Goal: Book appointment/travel/reservation

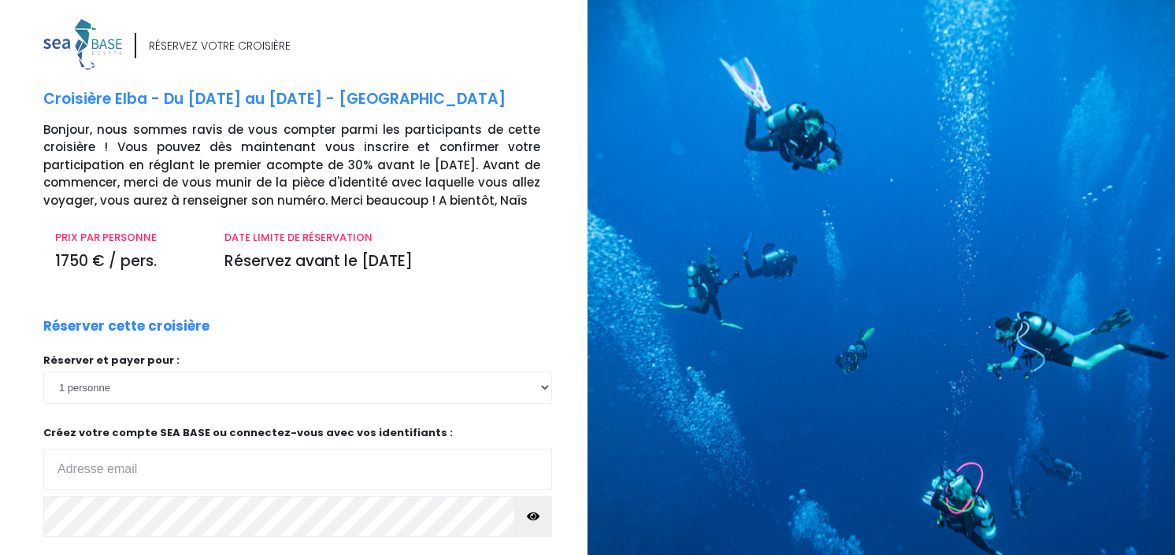
click at [475, 465] on input "email" at bounding box center [297, 469] width 509 height 41
type input "[EMAIL_ADDRESS][DOMAIN_NAME]"
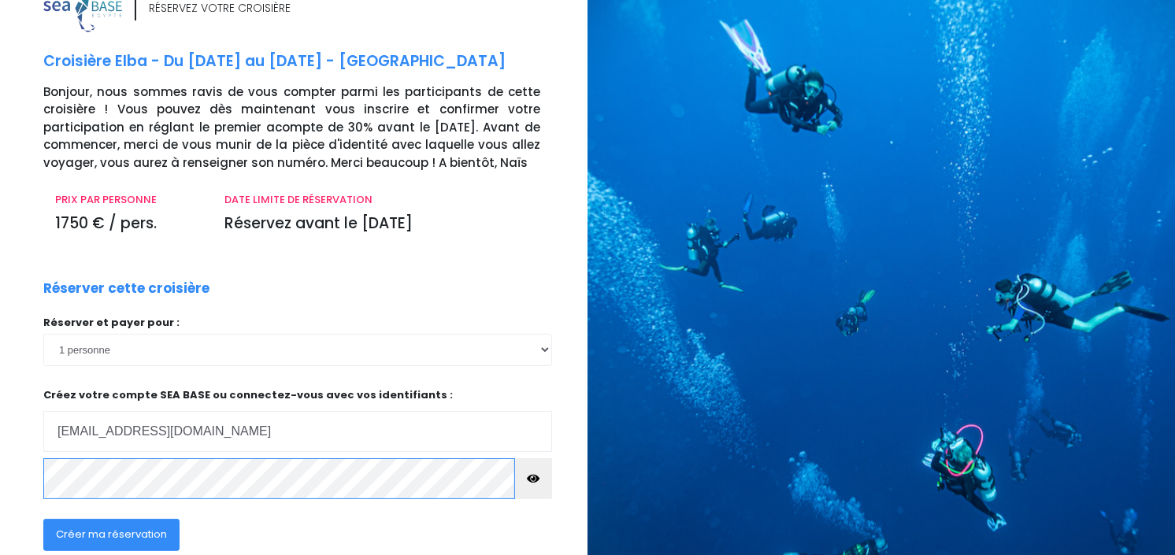
scroll to position [117, 0]
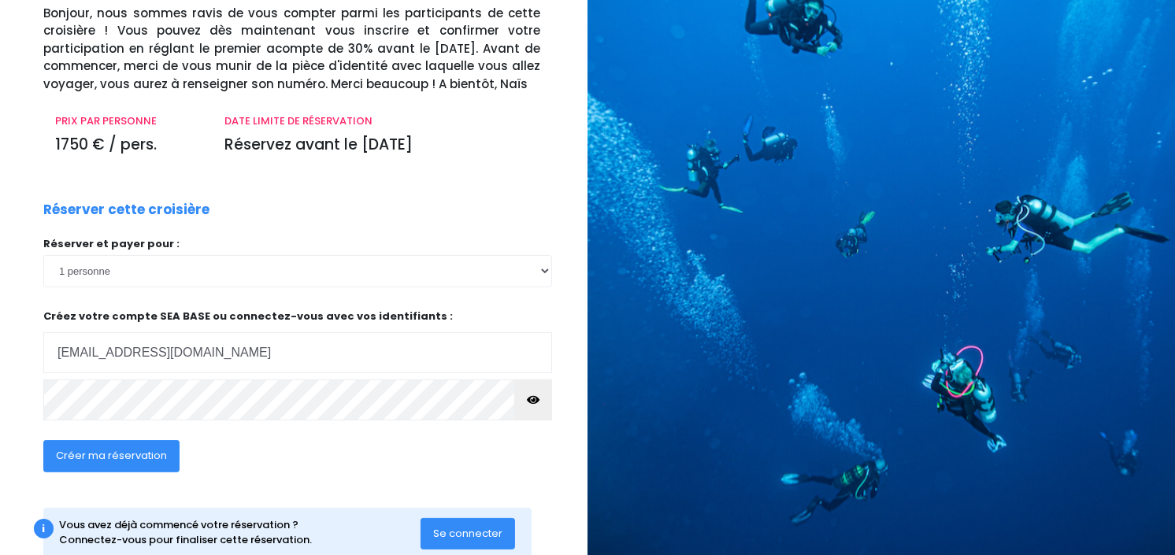
click at [465, 522] on button "Se connecter" at bounding box center [468, 534] width 95 height 32
click at [537, 400] on icon "button" at bounding box center [533, 400] width 13 height 0
click at [139, 460] on span "Créer ma réservation" at bounding box center [111, 455] width 111 height 15
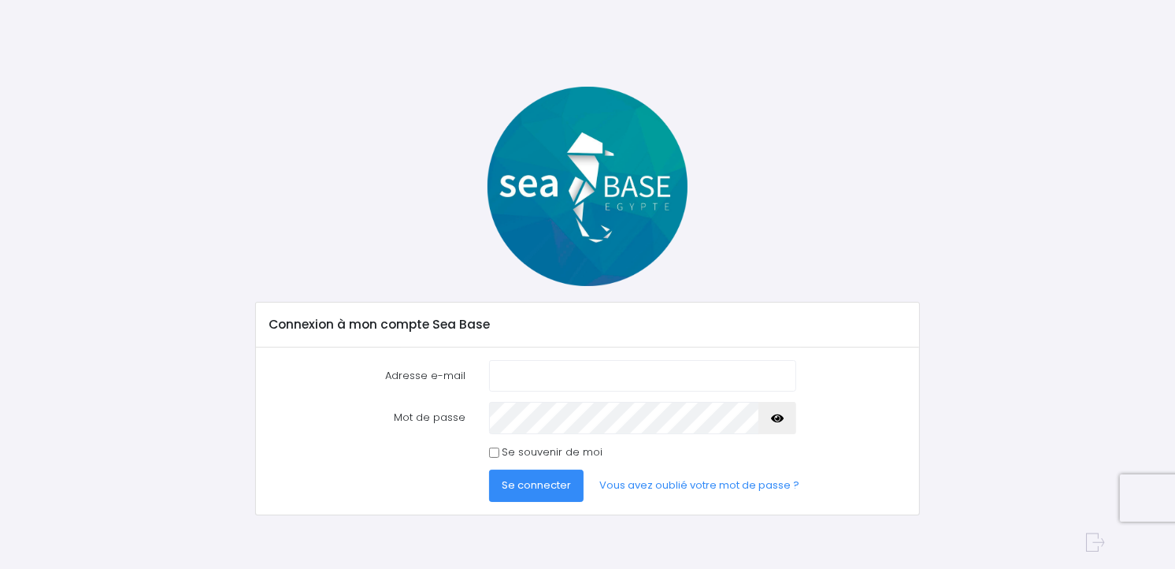
click at [548, 373] on input "Adresse e-mail" at bounding box center [642, 376] width 307 height 32
type input "[EMAIL_ADDRESS][DOMAIN_NAME]"
click at [546, 467] on form "Adresse e-mail Benoit8912@hotmail.com Mot de passe Se connecter" at bounding box center [588, 431] width 638 height 142
click at [546, 482] on span "Se connecter" at bounding box center [536, 484] width 69 height 15
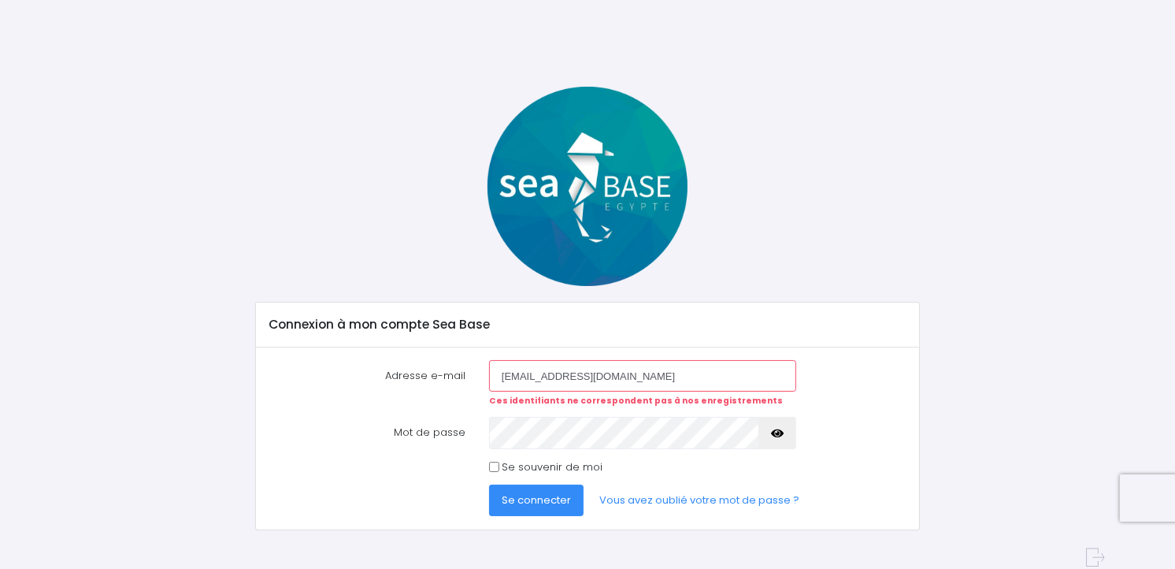
click at [550, 491] on button "Se connecter" at bounding box center [536, 500] width 95 height 32
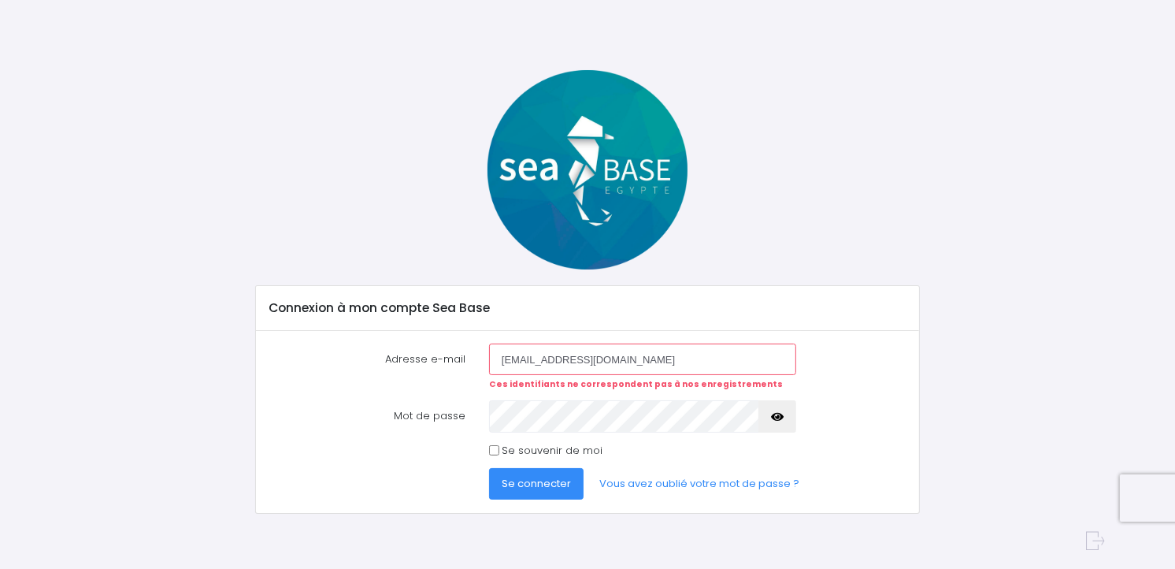
click at [561, 480] on span "Se connecter" at bounding box center [536, 483] width 69 height 15
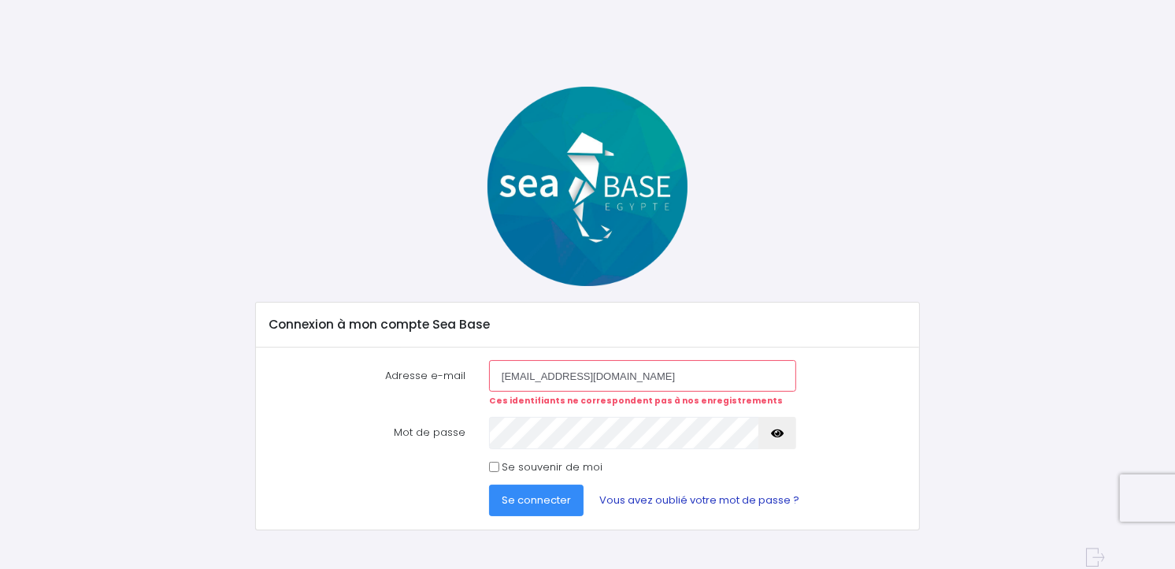
click at [669, 504] on link "Vous avez oublié votre mot de passe ?" at bounding box center [699, 500] width 225 height 32
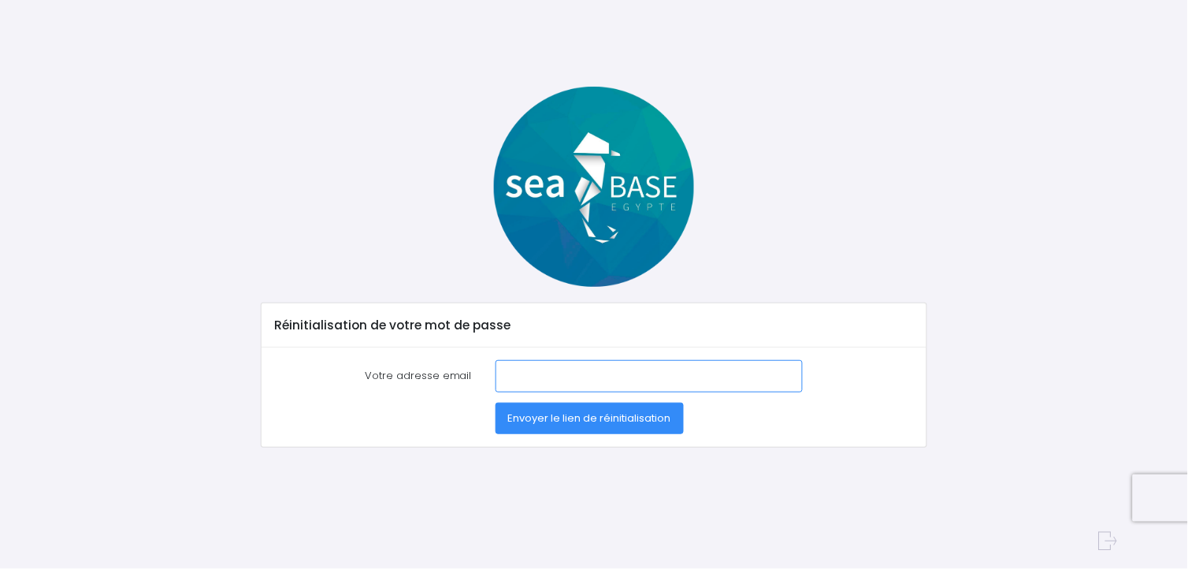
click at [549, 373] on input "Votre adresse email" at bounding box center [648, 376] width 307 height 32
type input "[EMAIL_ADDRESS][DOMAIN_NAME]"
click at [561, 420] on span "Envoyer le lien de réinitialisation" at bounding box center [589, 417] width 163 height 15
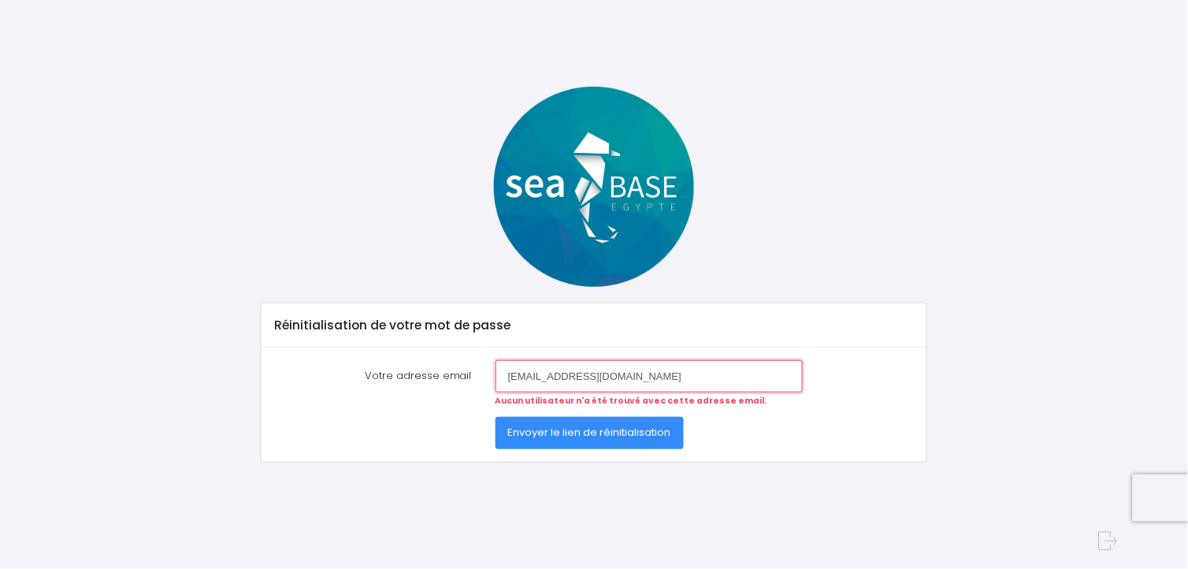
click at [513, 374] on input "[EMAIL_ADDRESS][DOMAIN_NAME]" at bounding box center [648, 376] width 307 height 32
type input "[EMAIL_ADDRESS][DOMAIN_NAME]"
click at [558, 430] on span "Envoyer le lien de réinitialisation" at bounding box center [589, 431] width 163 height 15
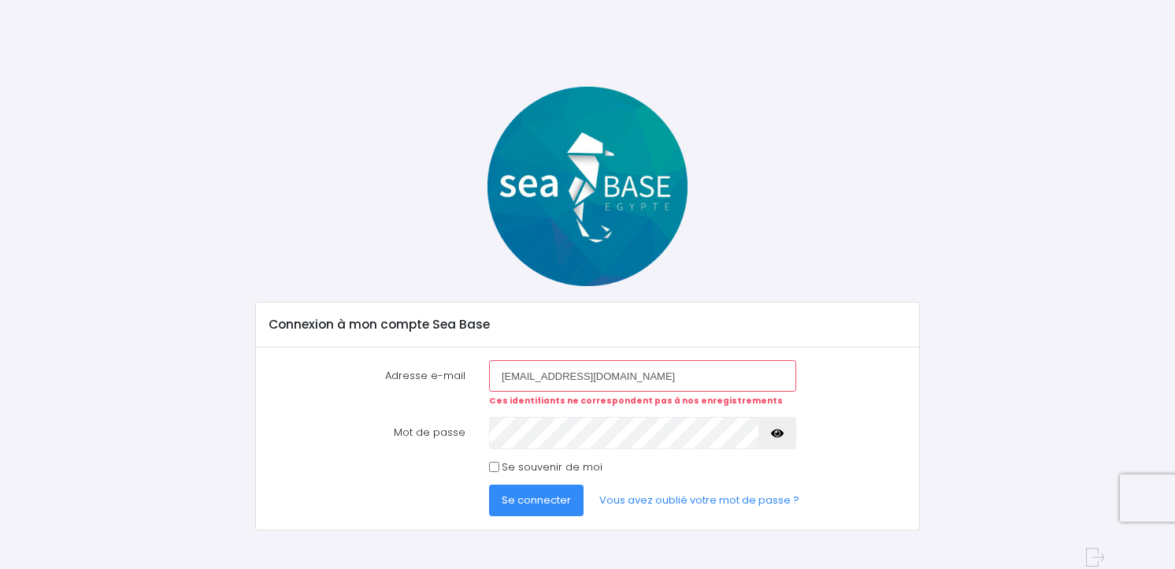
scroll to position [17, 0]
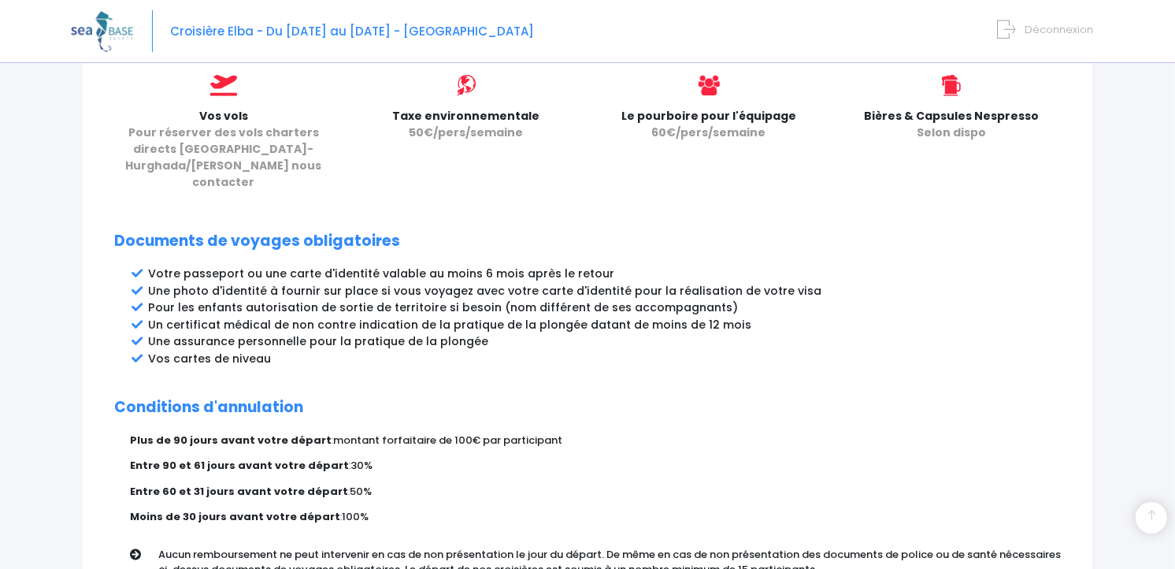
scroll to position [855, 0]
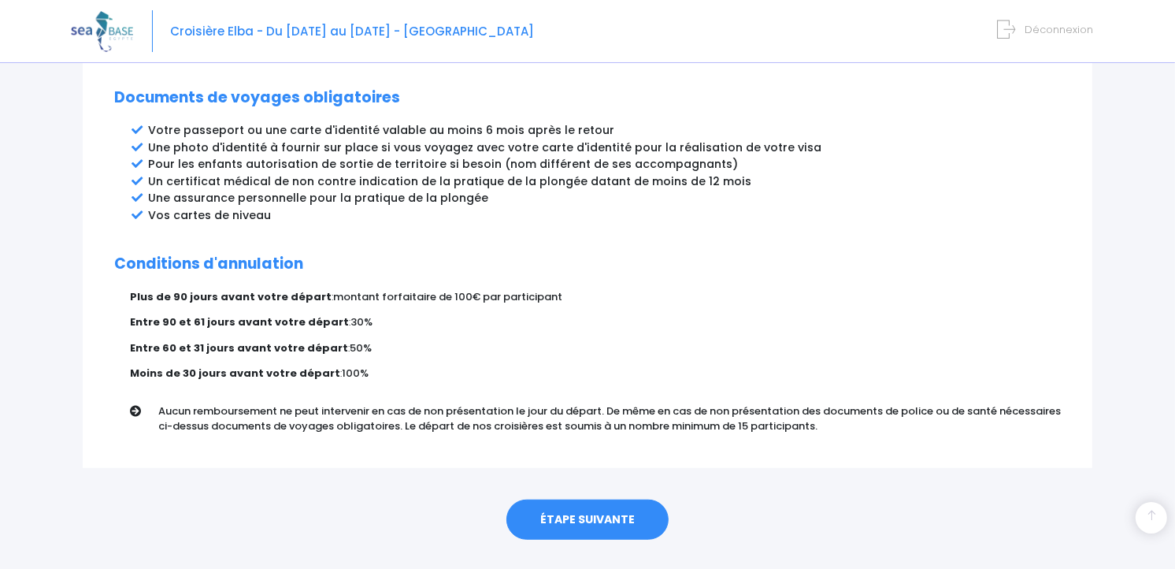
click at [617, 499] on link "ÉTAPE SUIVANTE" at bounding box center [587, 519] width 162 height 41
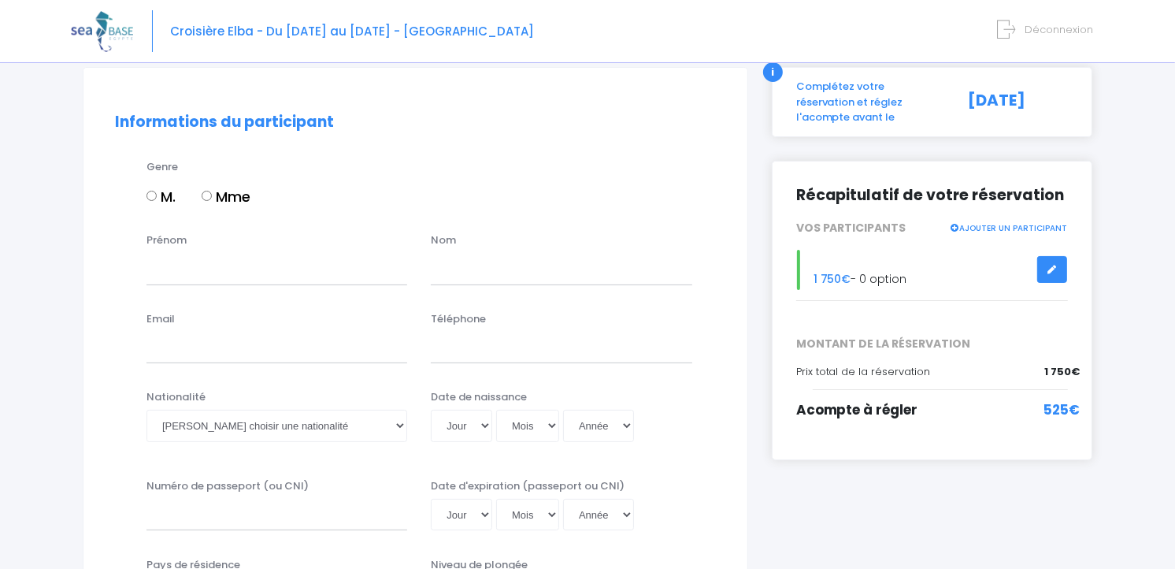
scroll to position [112, 0]
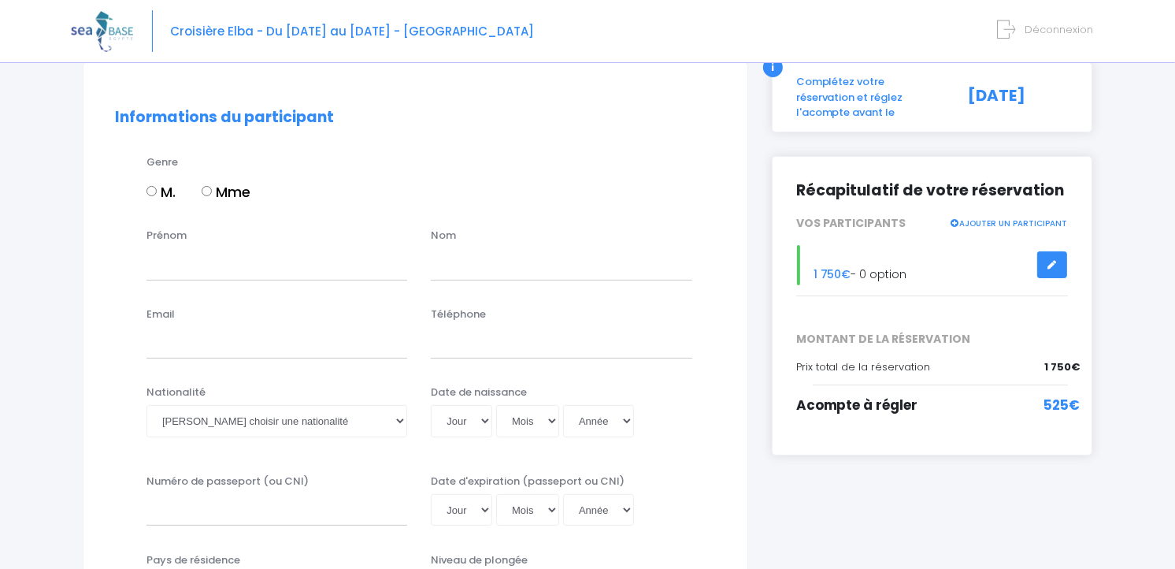
click at [147, 187] on input "M." at bounding box center [151, 191] width 10 height 10
radio input "true"
click at [195, 269] on input "Prénom" at bounding box center [276, 264] width 261 height 32
type input "BENOIT"
type input "FLORENTIN"
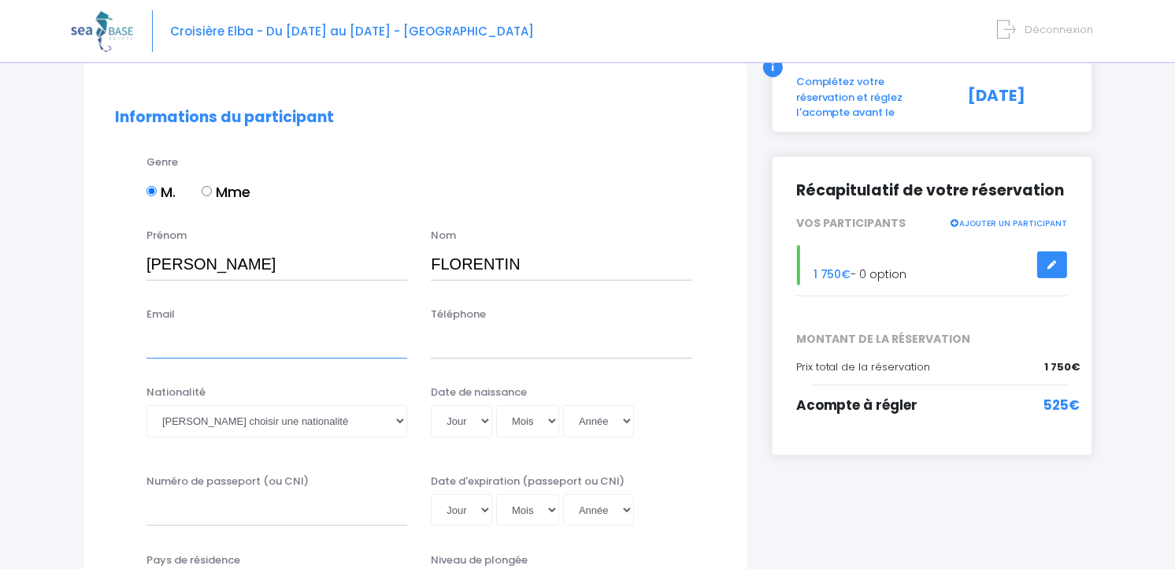
type input "Benoit8912@hotmail.com"
type input "0648262282"
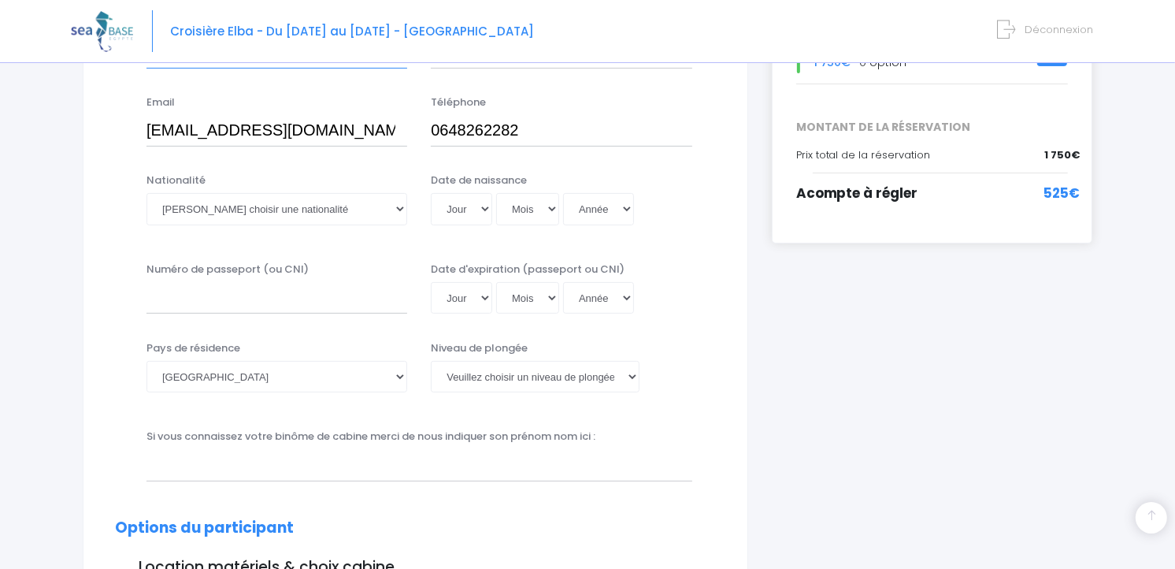
scroll to position [336, 0]
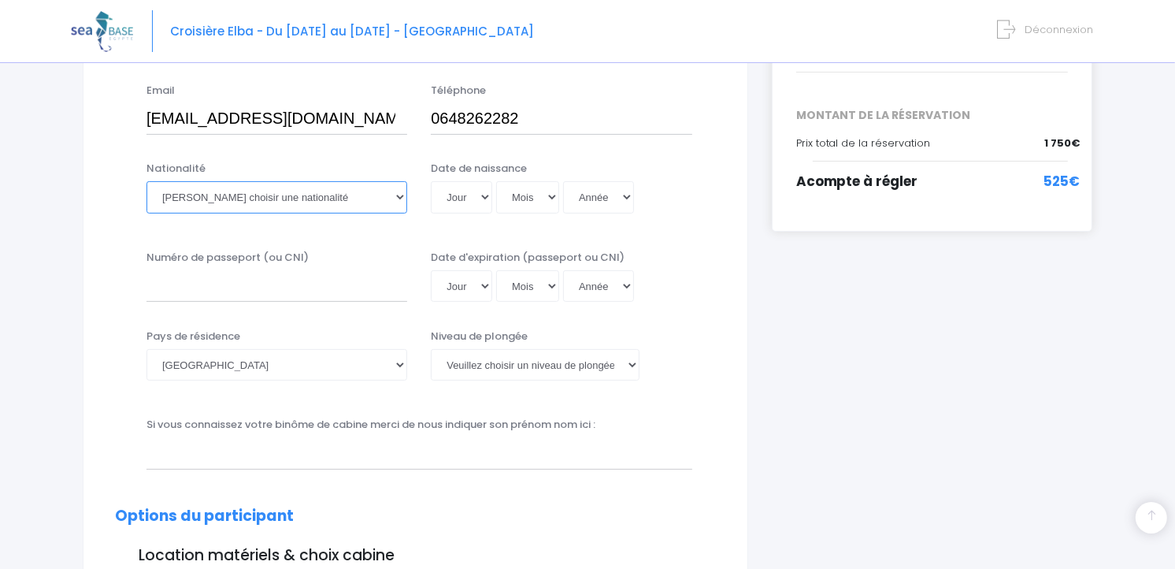
click at [298, 191] on select "Veuillez choisir une nationalité Afghane Albanaise Algerienne Allemande America…" at bounding box center [276, 197] width 261 height 32
select select "Française"
click at [146, 181] on select "Veuillez choisir une nationalité Afghane Albanaise Algerienne Allemande America…" at bounding box center [276, 197] width 261 height 32
click at [486, 194] on select "Jour 01 02 03 04 05 06 07 08 09 10 11 12 13 14 15 16 17 18 19 20 21 22 23 24 25…" at bounding box center [461, 197] width 61 height 32
select select "01"
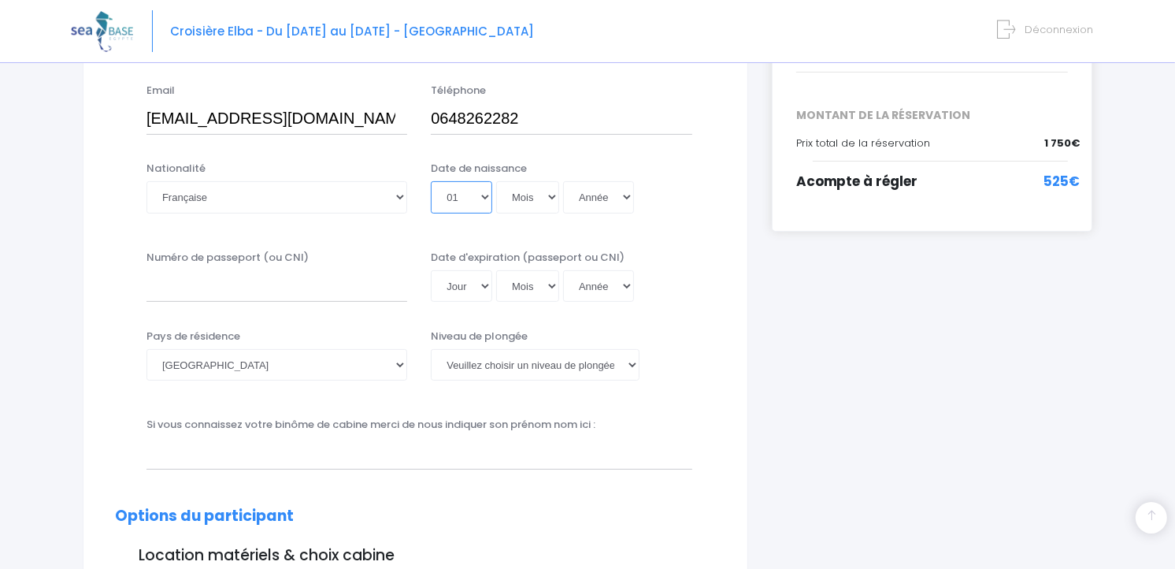
click at [431, 181] on select "Jour 01 02 03 04 05 06 07 08 09 10 11 12 13 14 15 16 17 18 19 20 21 22 23 24 25…" at bounding box center [461, 197] width 61 height 32
click at [537, 198] on select "Mois 01 02 03 04 05 06 07 08 09 10 11 12" at bounding box center [527, 197] width 63 height 32
select select "12"
click at [496, 181] on select "Mois 01 02 03 04 05 06 07 08 09 10 11 12" at bounding box center [527, 197] width 63 height 32
click at [610, 191] on select "Année 2045 2044 2043 2042 2041 2040 2039 2038 2037 2036 2035 2034 2033 2032 203…" at bounding box center [598, 197] width 71 height 32
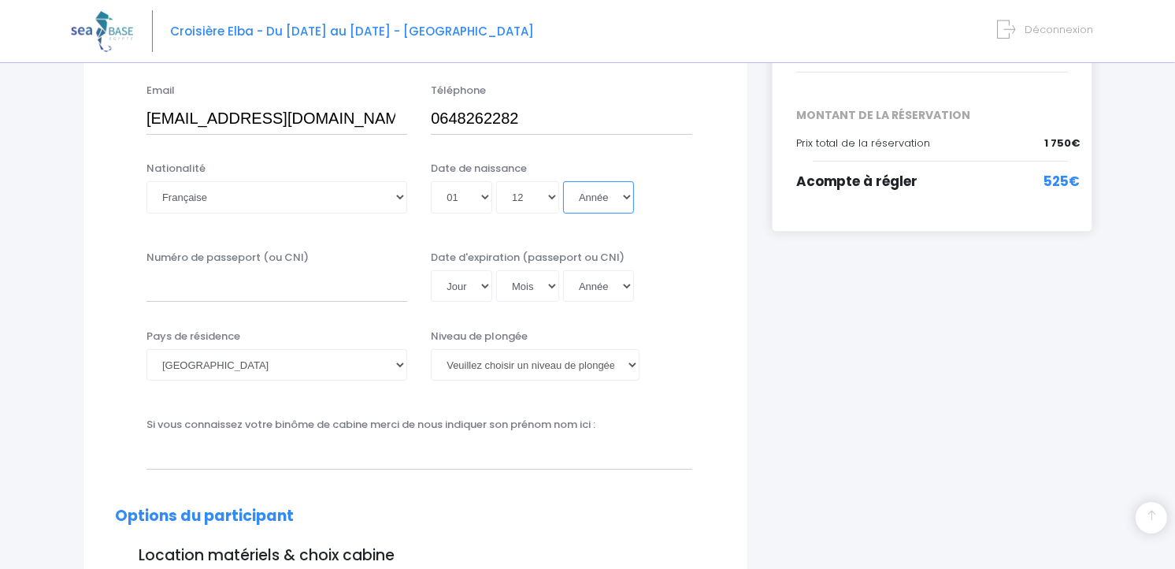
select select "1987"
click at [563, 181] on select "Année 2045 2044 2043 2042 2041 2040 2039 2038 2037 2036 2035 2034 2033 2032 203…" at bounding box center [598, 197] width 71 height 32
type input "1987-12-01"
click at [315, 288] on input "Numéro de passeport (ou CNI)" at bounding box center [276, 286] width 261 height 32
click at [552, 365] on select "Veuillez choisir un niveau de plongée Non plongeur Junior OW diver Adventure OW…" at bounding box center [535, 365] width 209 height 32
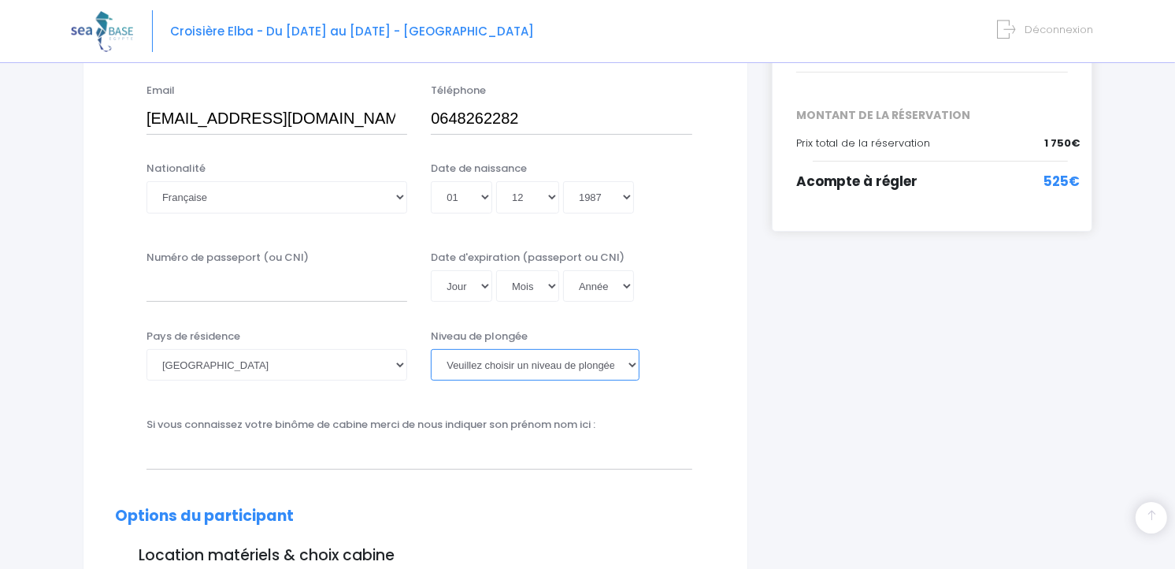
select select "N4"
click at [431, 349] on select "Veuillez choisir un niveau de plongée Non plongeur Junior OW diver Adventure OW…" at bounding box center [535, 365] width 209 height 32
click at [327, 292] on input "Numéro de passeport (ou CNI)" at bounding box center [276, 286] width 261 height 32
type input "17AZ65443"
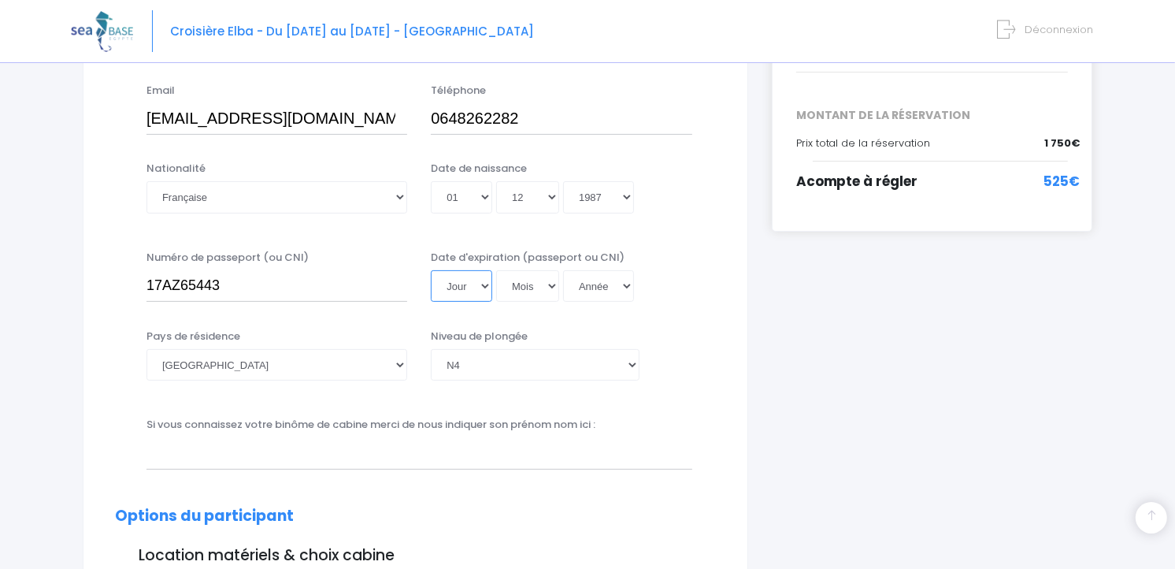
click at [470, 286] on select "Jour 01 02 03 04 05 06 07 08 09 10 11 12 13 14 15 16 17 18 19 20 21 22 23 24 25…" at bounding box center [461, 286] width 61 height 32
select select "19"
click at [431, 270] on select "Jour 01 02 03 04 05 06 07 08 09 10 11 12 13 14 15 16 17 18 19 20 21 22 23 24 25…" at bounding box center [461, 286] width 61 height 32
click at [536, 285] on select "Mois 01 02 03 04 05 06 07 08 09 10 11 12" at bounding box center [527, 286] width 63 height 32
select select "12"
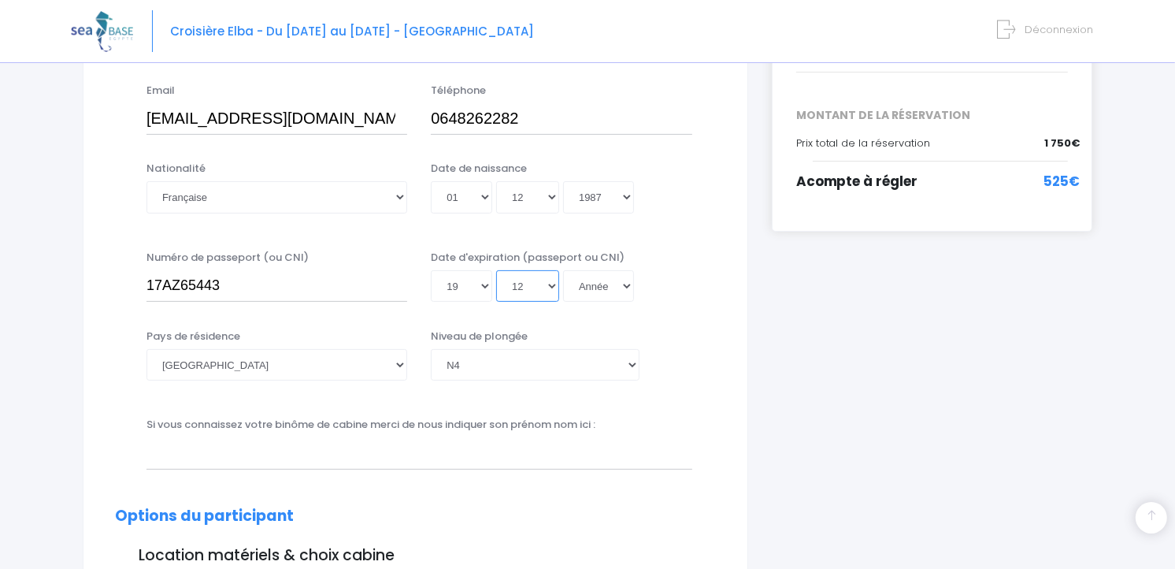
click at [496, 270] on select "Mois 01 02 03 04 05 06 07 08 09 10 11 12" at bounding box center [527, 286] width 63 height 32
click at [611, 284] on select "Année 2045 2044 2043 2042 2041 2040 2039 2038 2037 2036 2035 2034 2033 2032 203…" at bounding box center [598, 286] width 71 height 32
select select "2027"
click at [563, 270] on select "Année 2045 2044 2043 2042 2041 2040 2039 2038 2037 2036 2035 2034 2033 2032 203…" at bounding box center [598, 286] width 71 height 32
type input "2027-12-19"
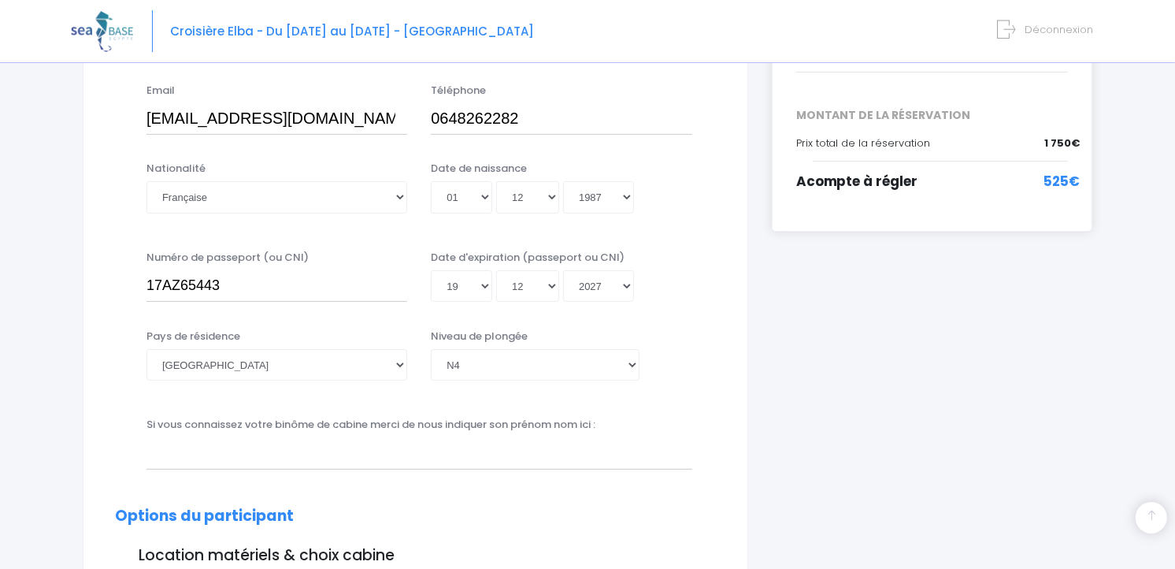
click at [691, 304] on div "Numéro de passeport (ou CNI) 17AZ65443 Date d'expiration (passeport ou CNI) Jou…" at bounding box center [415, 281] width 625 height 63
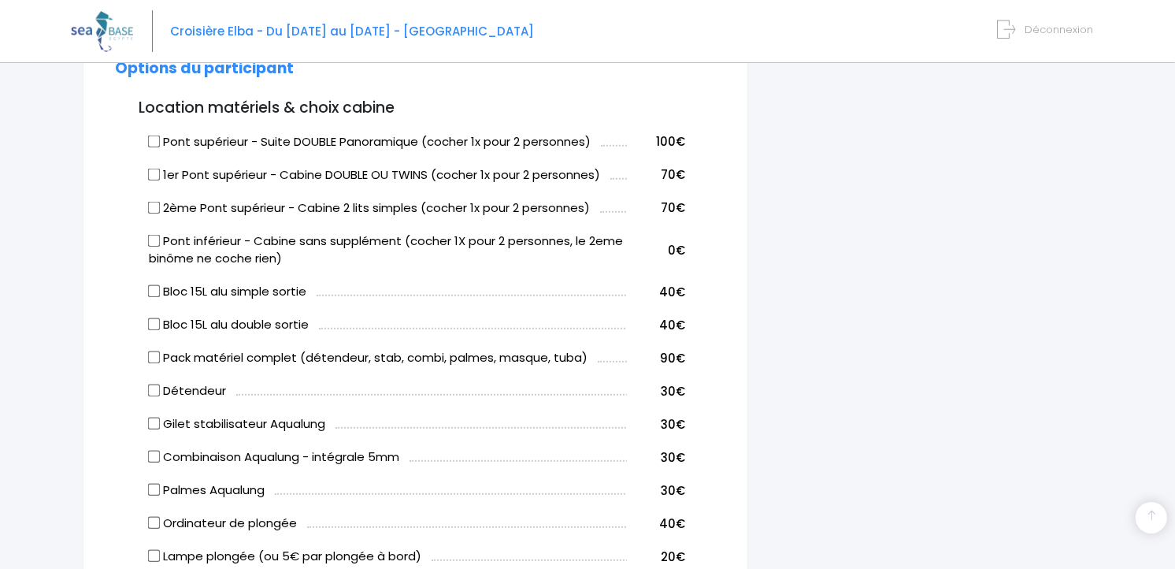
scroll to position [788, 0]
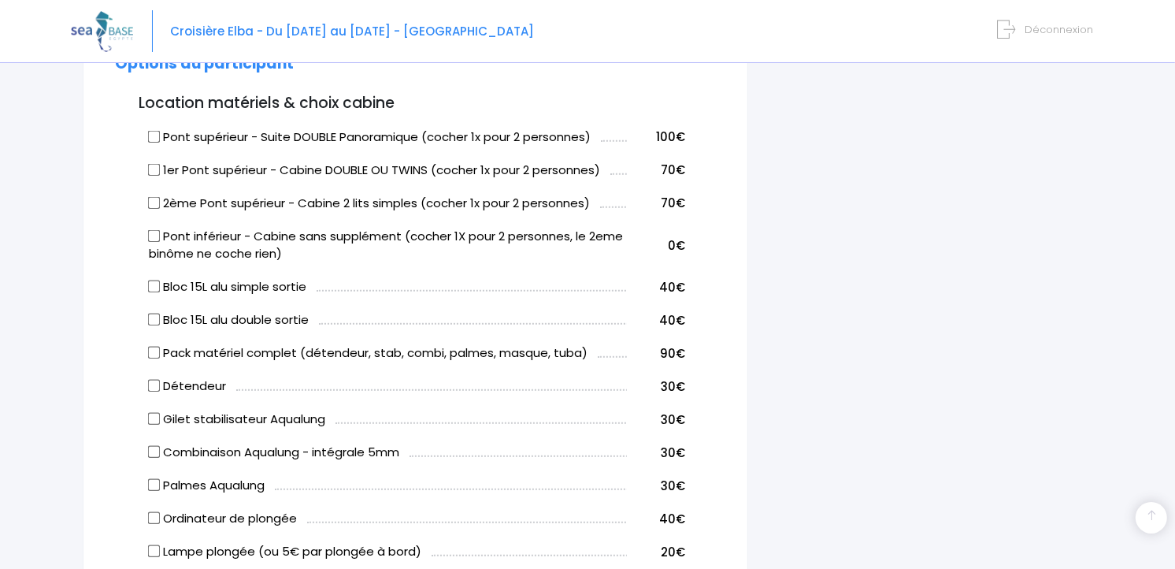
click at [270, 317] on label "Bloc 15L alu double sortie" at bounding box center [229, 320] width 160 height 18
click at [161, 317] on input "Bloc 15L alu double sortie" at bounding box center [154, 319] width 13 height 13
checkbox input "true"
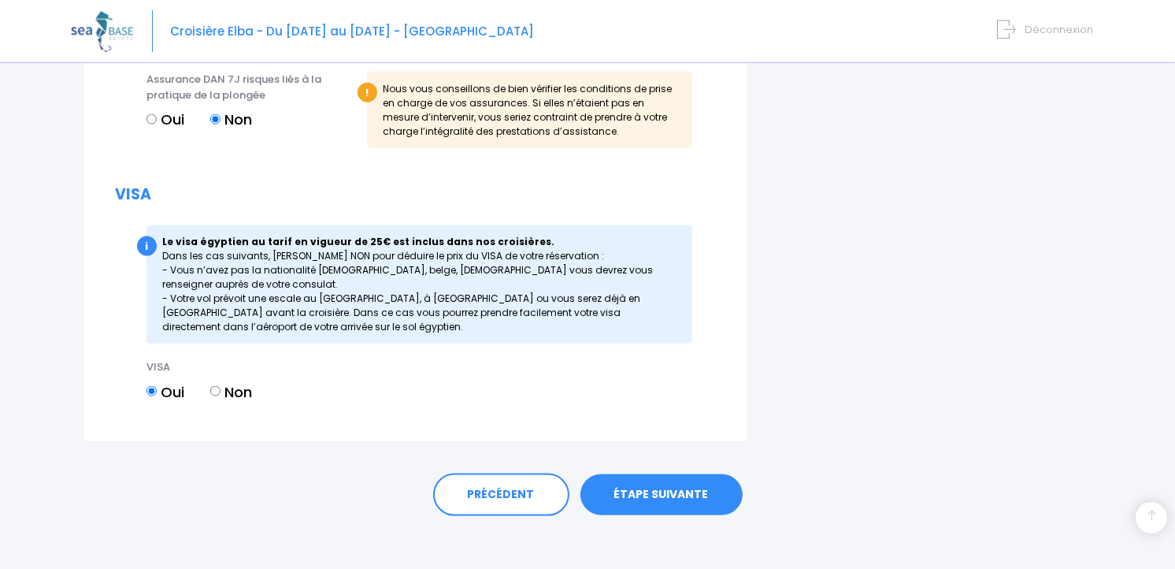
scroll to position [1841, 0]
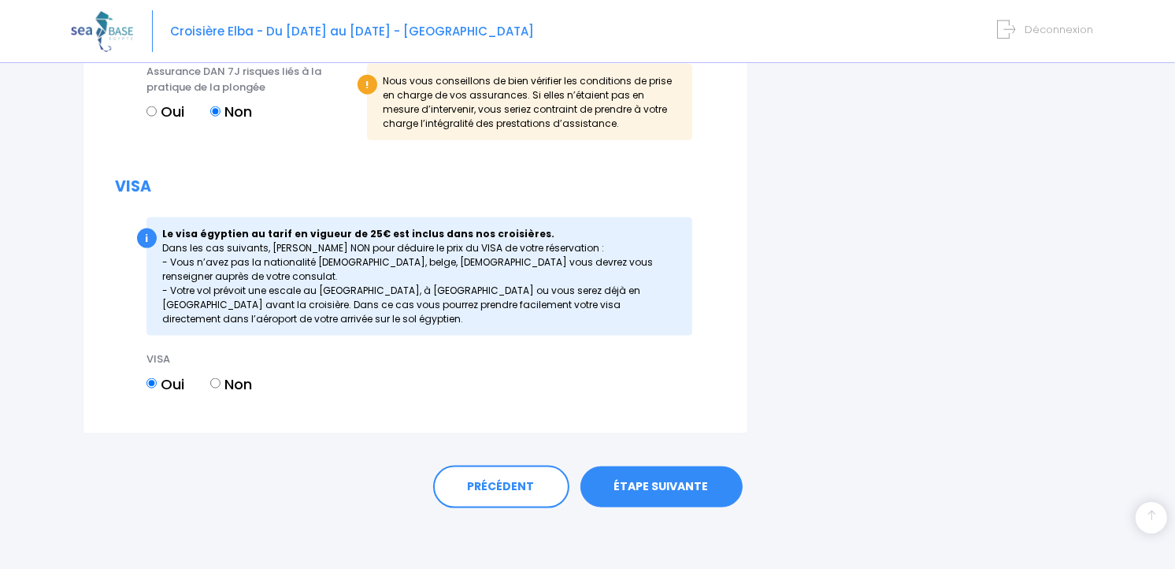
click at [688, 493] on link "ÉTAPE SUIVANTE" at bounding box center [661, 486] width 162 height 41
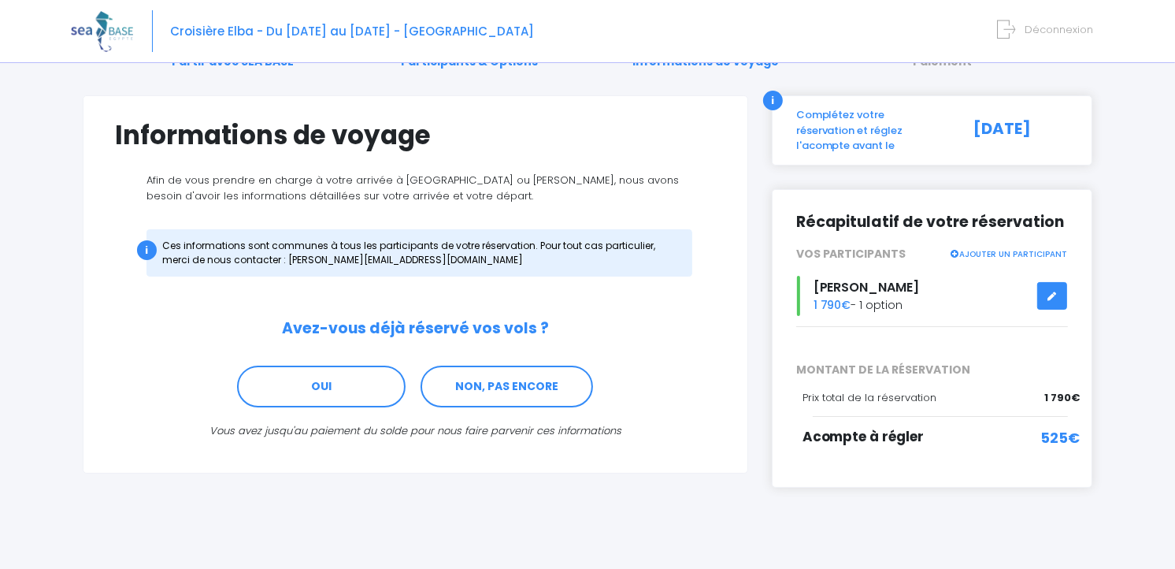
scroll to position [80, 0]
click at [344, 390] on link "OUI" at bounding box center [321, 386] width 169 height 43
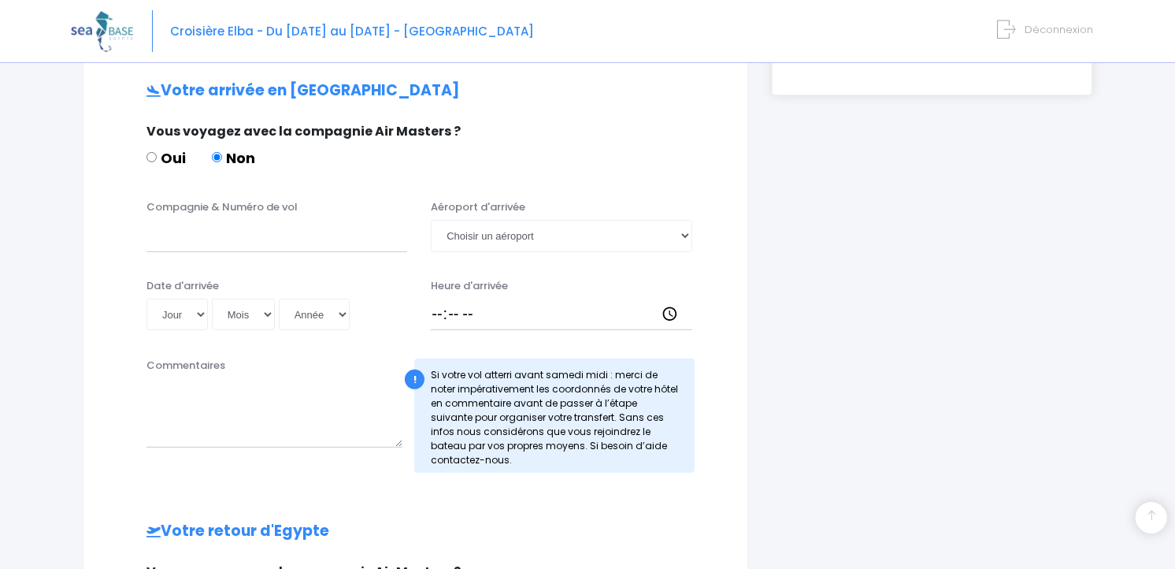
scroll to position [473, 0]
click at [274, 247] on input "Compagnie & Numéro de vol" at bounding box center [276, 234] width 261 height 32
type input "e"
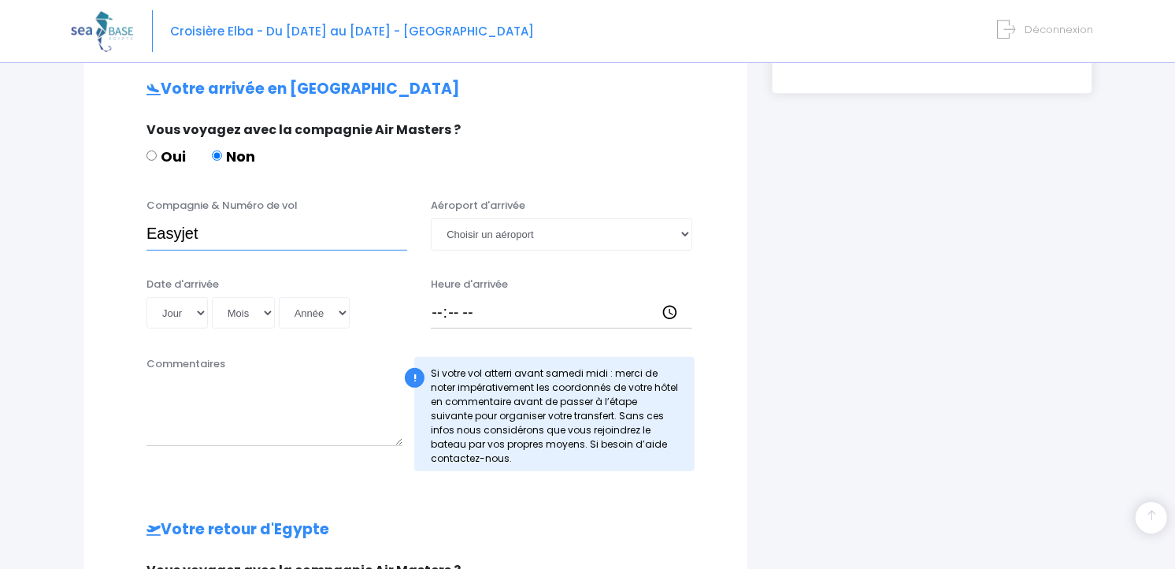
paste input "EJU4657"
type input "Easyjet EJU4657"
click at [187, 317] on select "Jour 01 02 03 04 05 06 07 08 09 10 11 12 13 14 15 16 17 18 19 20 21 22 23 24 25…" at bounding box center [176, 313] width 61 height 32
click at [146, 297] on select "Jour 01 02 03 04 05 06 07 08 09 10 11 12 13 14 15 16 17 18 19 20 21 22 23 24 25…" at bounding box center [176, 313] width 61 height 32
click at [194, 321] on select "Jour 01 02 03 04 05 06 07 08 09 10 11 12 13 14 15 16 17 18 19 20 21 22 23 24 25…" at bounding box center [176, 313] width 61 height 32
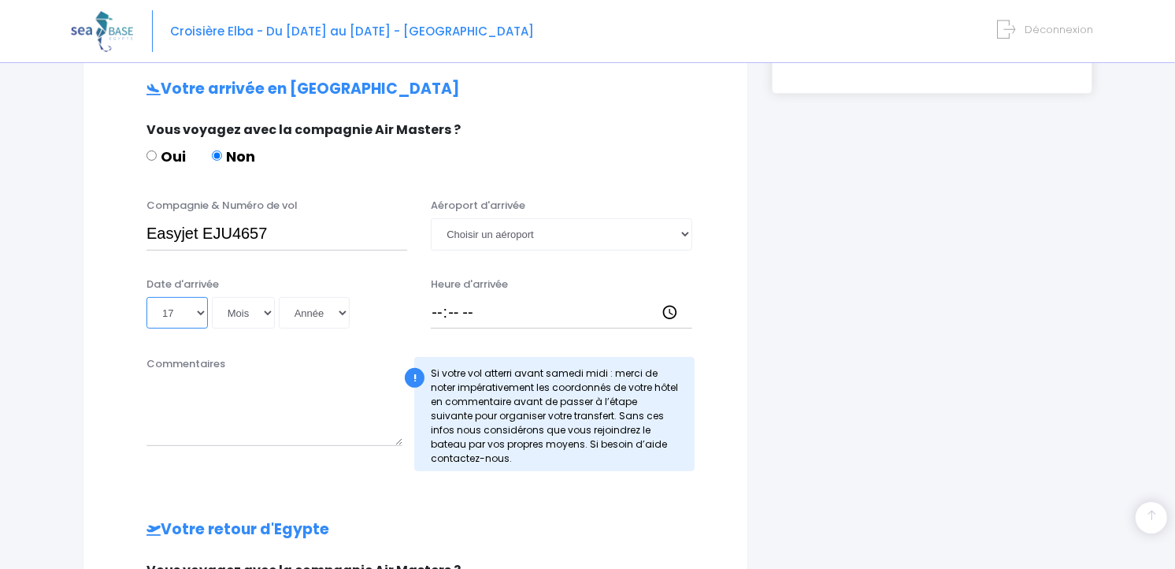
select select "16"
click at [146, 297] on select "Jour 01 02 03 04 05 06 07 08 09 10 11 12 13 14 15 16 17 18 19 20 21 22 23 24 25…" at bounding box center [176, 313] width 61 height 32
click at [239, 305] on select "Mois 01 02 03 04 05 06 07 08 09 10 11 12" at bounding box center [243, 313] width 63 height 32
select select "05"
click at [212, 297] on select "Mois 01 02 03 04 05 06 07 08 09 10 11 12" at bounding box center [243, 313] width 63 height 32
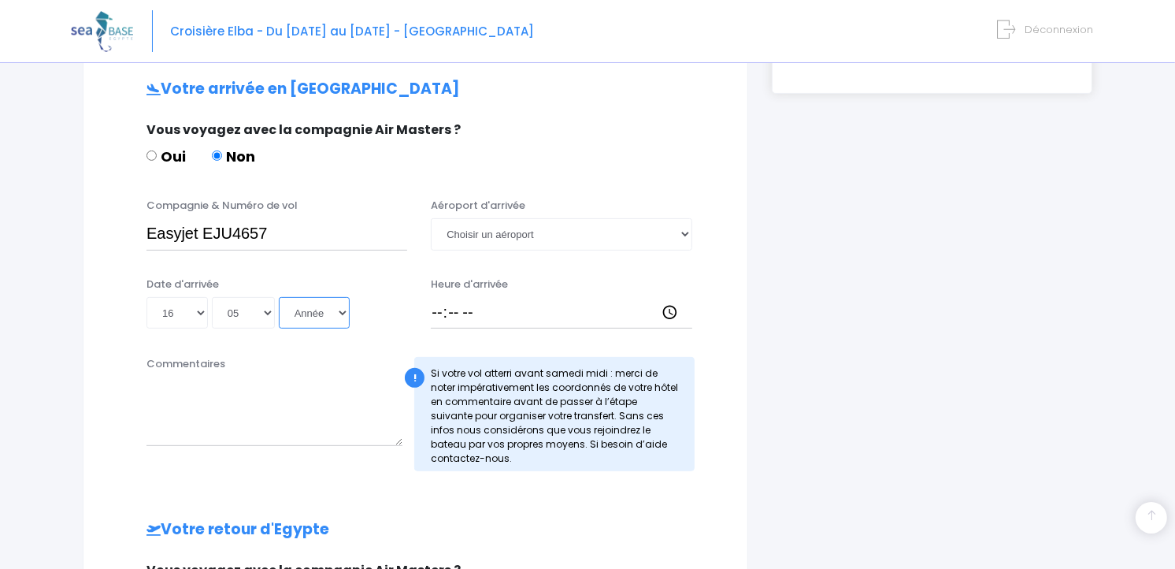
click at [321, 303] on select "Année 2045 2044 2043 2042 2041 2040 2039 2038 2037 2036 2035 2034 2033 2032 203…" at bounding box center [314, 313] width 71 height 32
select select "2026"
click at [279, 297] on select "Année 2045 2044 2043 2042 2041 2040 2039 2038 2037 2036 2035 2034 2033 2032 203…" at bounding box center [314, 313] width 71 height 32
type input "2026-05-16"
click at [541, 235] on select "Choisir un aéroport Hurghada Marsa Alam" at bounding box center [561, 234] width 261 height 32
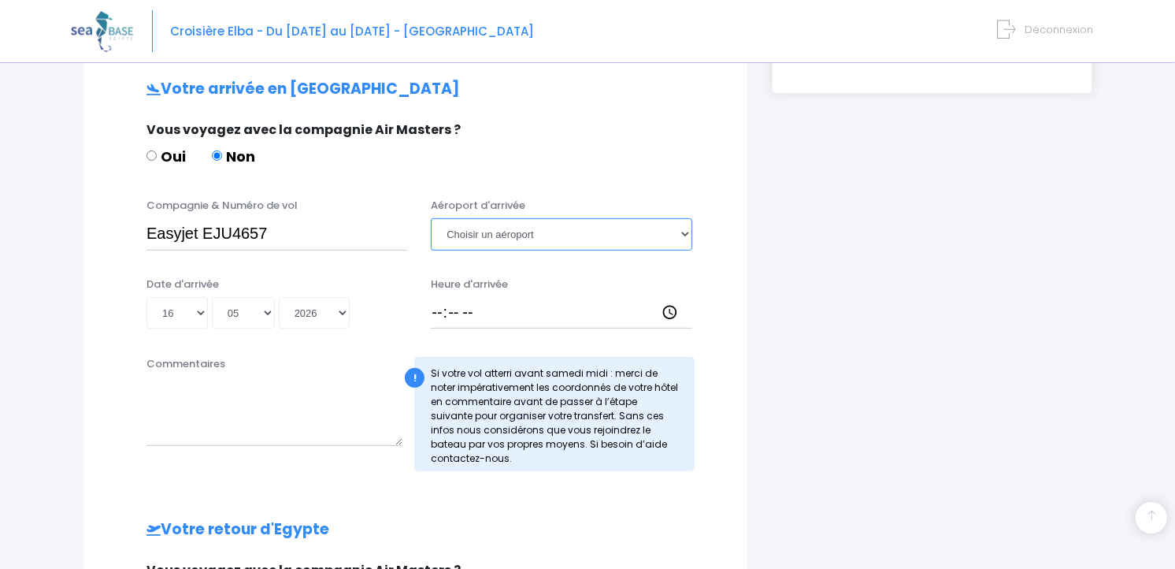
click at [541, 236] on select "Choisir un aéroport Hurghada Marsa Alam" at bounding box center [561, 234] width 261 height 32
click at [539, 228] on select "Choisir un aéroport Hurghada Marsa Alam" at bounding box center [561, 234] width 261 height 32
select select "Hurghada"
click at [431, 218] on select "Choisir un aéroport Hurghada Marsa Alam" at bounding box center [561, 234] width 261 height 32
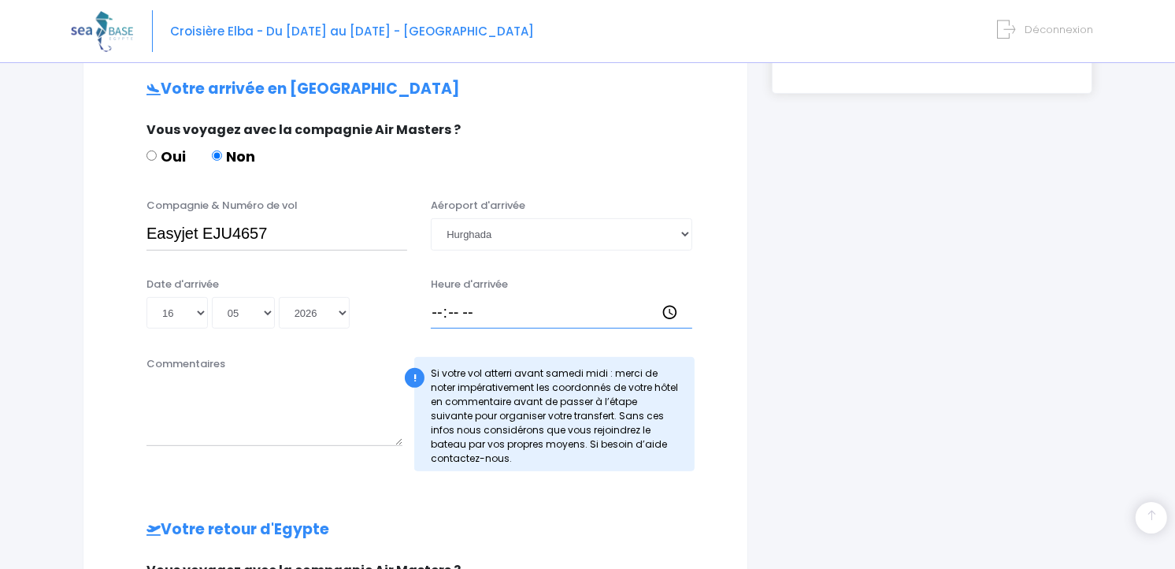
click at [510, 316] on input "Heure d'arrivée" at bounding box center [561, 313] width 261 height 32
type input "18:00"
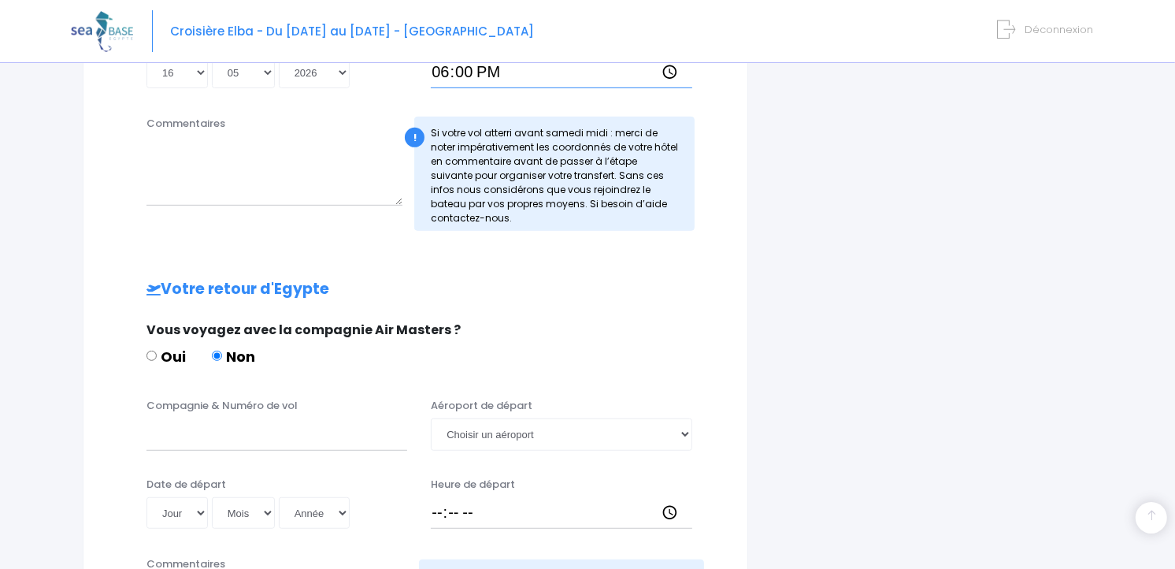
scroll to position [751, 0]
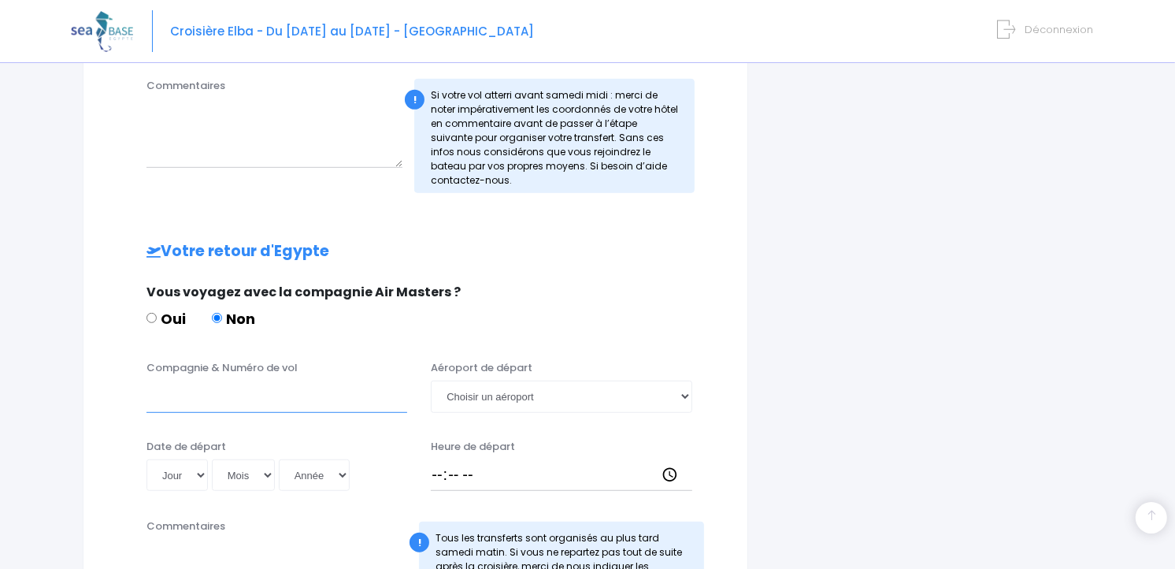
click at [348, 402] on input "Compagnie & Numéro de vol" at bounding box center [276, 396] width 261 height 32
paste input "EJU4658"
type input "Easyjet EJU4658"
click at [537, 396] on select "Choisir un aéroport Hurghada Marsa Alam" at bounding box center [561, 396] width 261 height 32
select select "Hurghada"
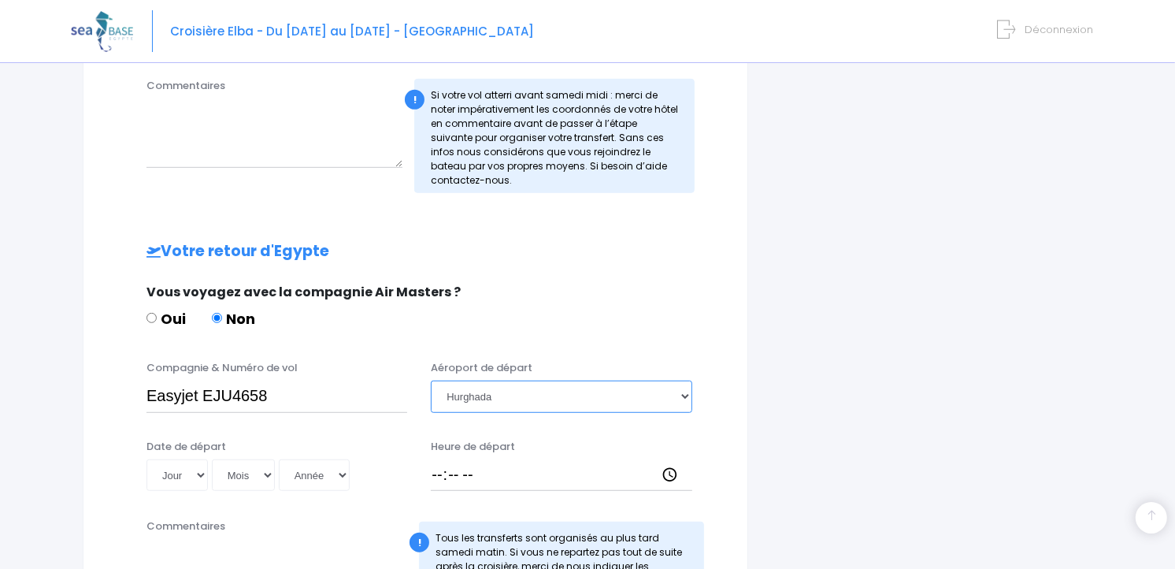
click at [431, 380] on select "Choisir un aéroport Hurghada Marsa Alam" at bounding box center [561, 396] width 261 height 32
click at [193, 473] on select "Jour 01 02 03 04 05 06 07 08 09 10 11 12 13 14 15 16 17 18 19 20 21 22 23 24 25…" at bounding box center [176, 475] width 61 height 32
select select "23"
click at [146, 459] on select "Jour 01 02 03 04 05 06 07 08 09 10 11 12 13 14 15 16 17 18 19 20 21 22 23 24 25…" at bounding box center [176, 475] width 61 height 32
click at [256, 471] on select "Mois 01 02 03 04 05 06 07 08 09 10 11 12" at bounding box center [243, 475] width 63 height 32
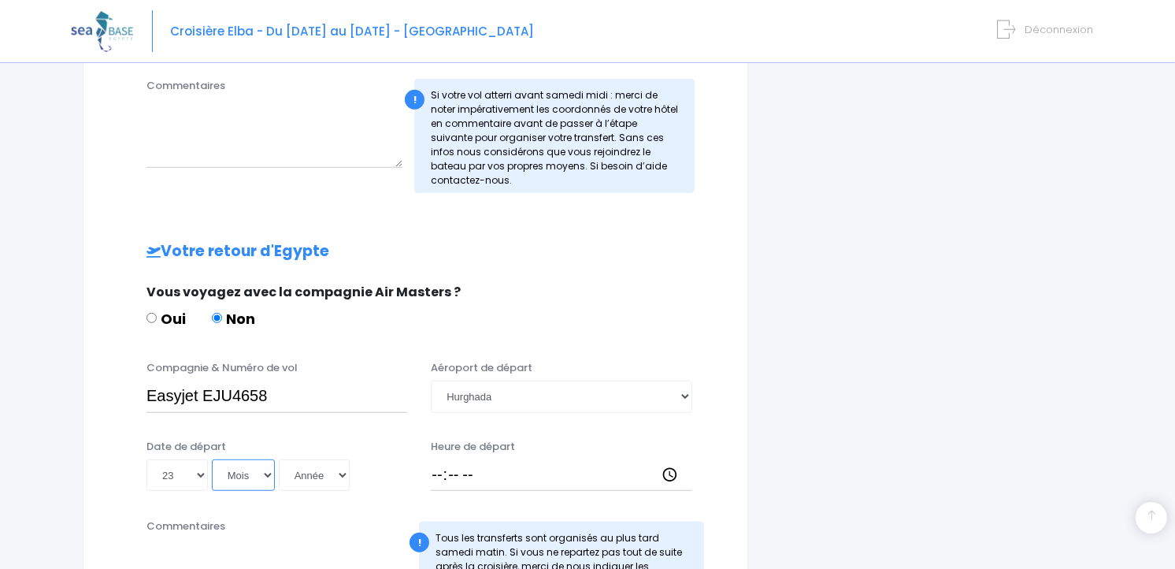
select select "05"
click at [212, 459] on select "Mois 01 02 03 04 05 06 07 08 09 10 11 12" at bounding box center [243, 475] width 63 height 32
click at [339, 481] on select "Année 2045 2044 2043 2042 2041 2040 2039 2038 2037 2036 2035 2034 2033 2032 203…" at bounding box center [314, 475] width 71 height 32
select select "2026"
click at [279, 459] on select "Année 2045 2044 2043 2042 2041 2040 2039 2038 2037 2036 2035 2034 2033 2032 203…" at bounding box center [314, 475] width 71 height 32
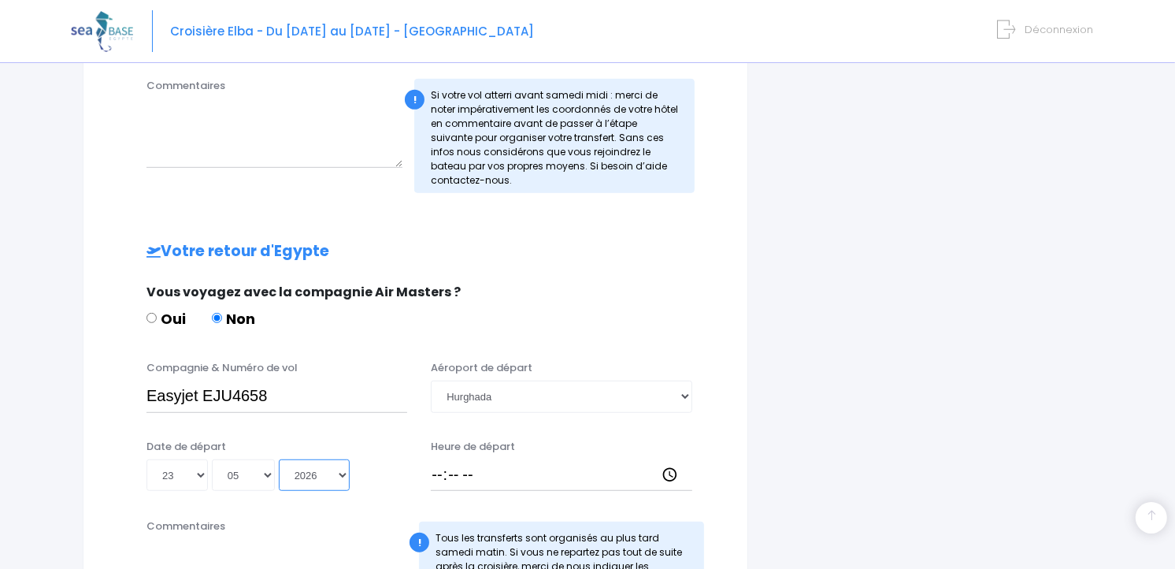
type input "2026-05-23"
click at [465, 475] on input "Heure de départ" at bounding box center [561, 475] width 261 height 32
type input "18:50"
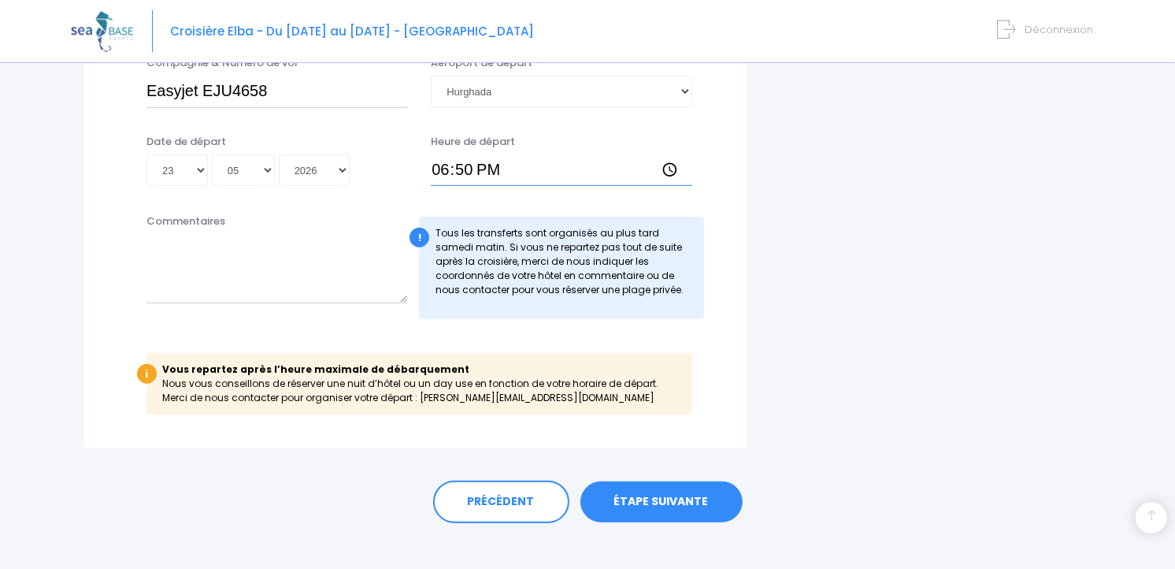
scroll to position [1058, 0]
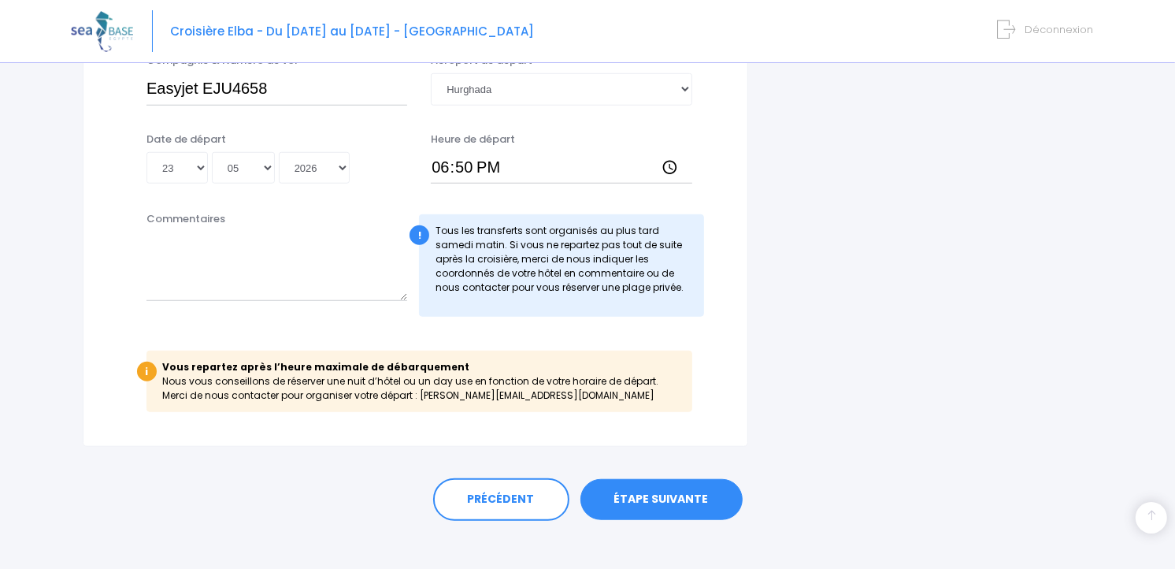
click at [648, 499] on link "ÉTAPE SUIVANTE" at bounding box center [661, 499] width 162 height 41
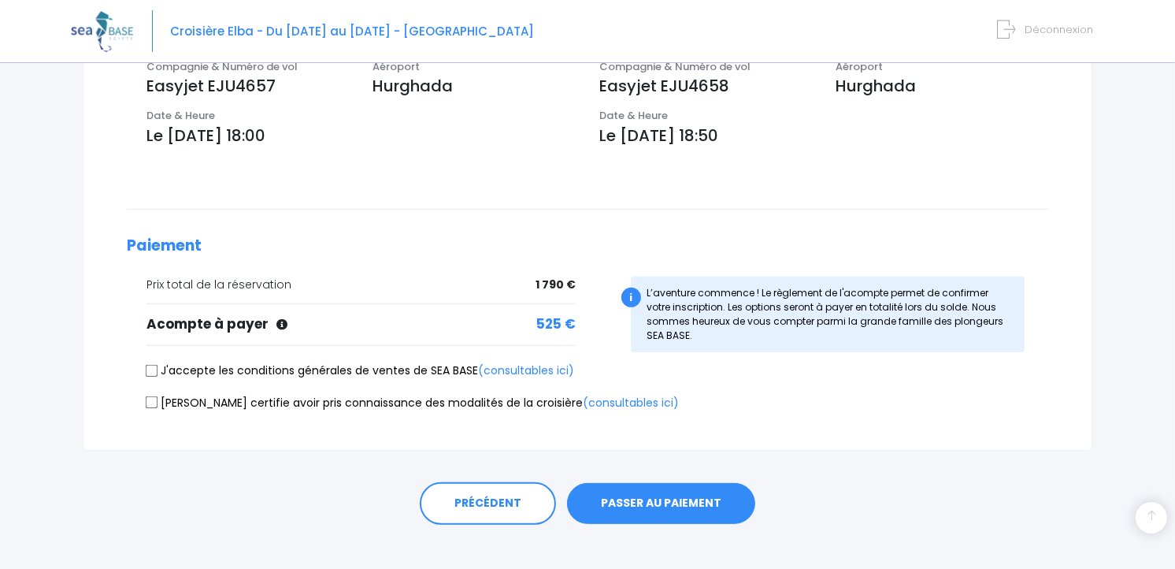
scroll to position [539, 0]
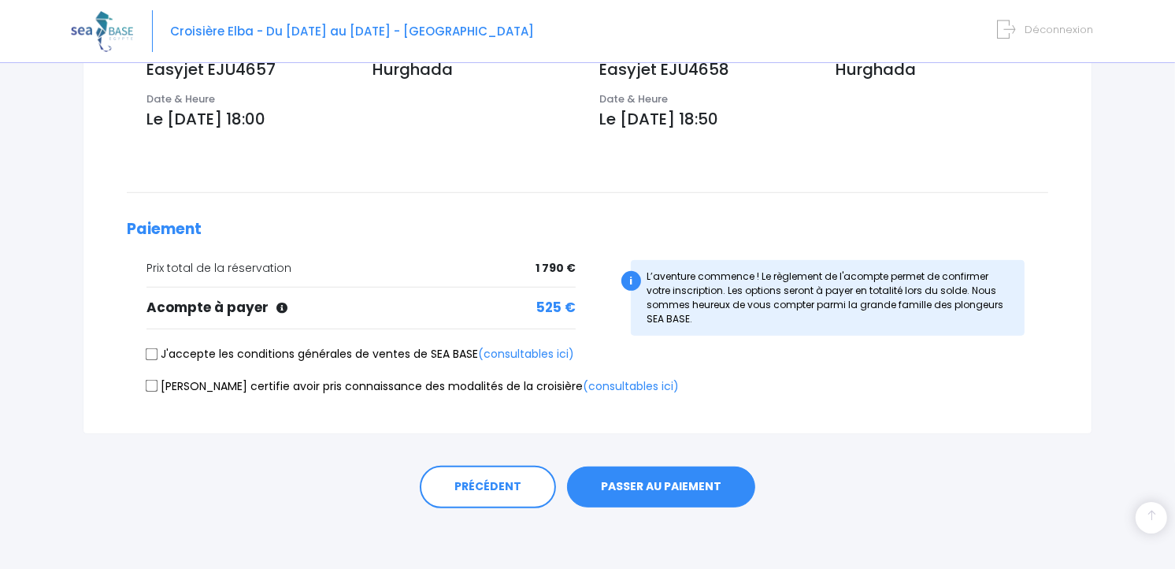
click at [154, 354] on input "J'accepte les conditions générales de ventes de SEA BASE (consultables ici)" at bounding box center [152, 353] width 13 height 13
checkbox input "true"
click at [154, 381] on input "Je certifie avoir pris connaissance des modalités de la croisière (consultables…" at bounding box center [152, 386] width 13 height 13
checkbox input "true"
click at [651, 489] on button "PASSER AU PAIEMENT" at bounding box center [661, 486] width 188 height 41
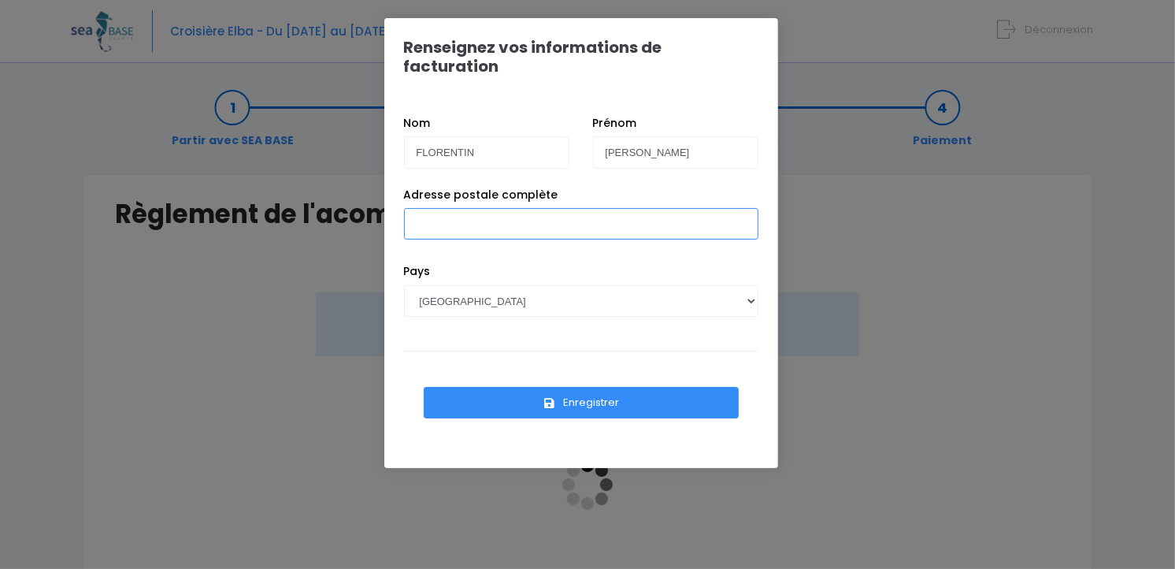
click at [573, 208] on input "Adresse postale complète" at bounding box center [581, 224] width 354 height 32
type input "7 avenue Puvis de Chavannes"
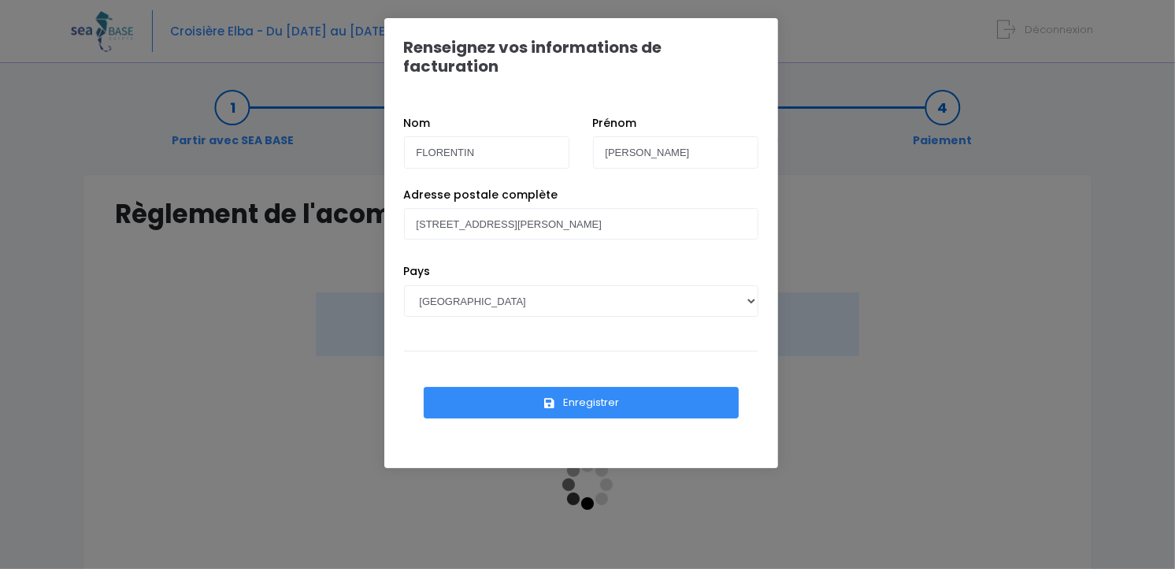
click at [573, 387] on button "Enregistrer" at bounding box center [581, 403] width 315 height 32
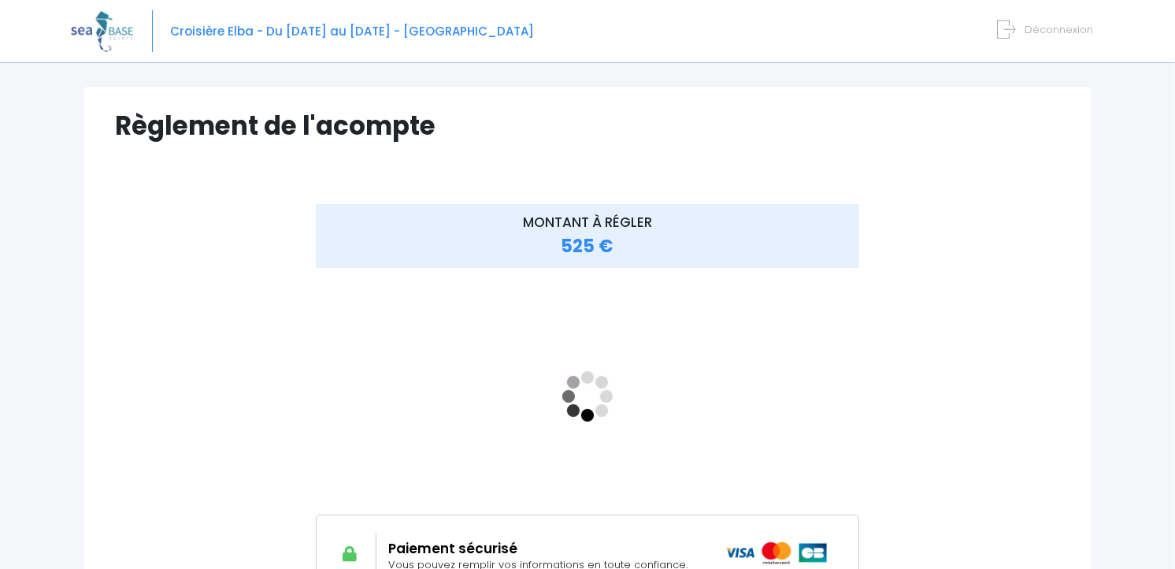
scroll to position [194, 0]
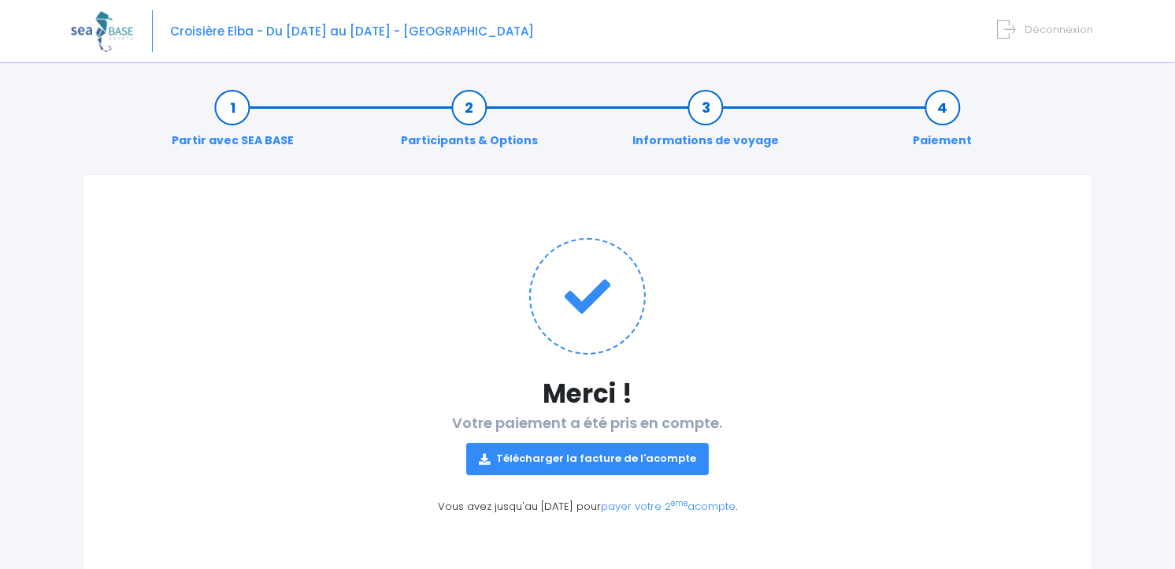
click at [634, 450] on link "Télécharger la facture de l'acompte" at bounding box center [587, 459] width 243 height 32
click at [1151, 166] on div "Notre plateforme de réservation n'est pas compatible avec votre appareil. Veuil…" at bounding box center [587, 308] width 1175 height 617
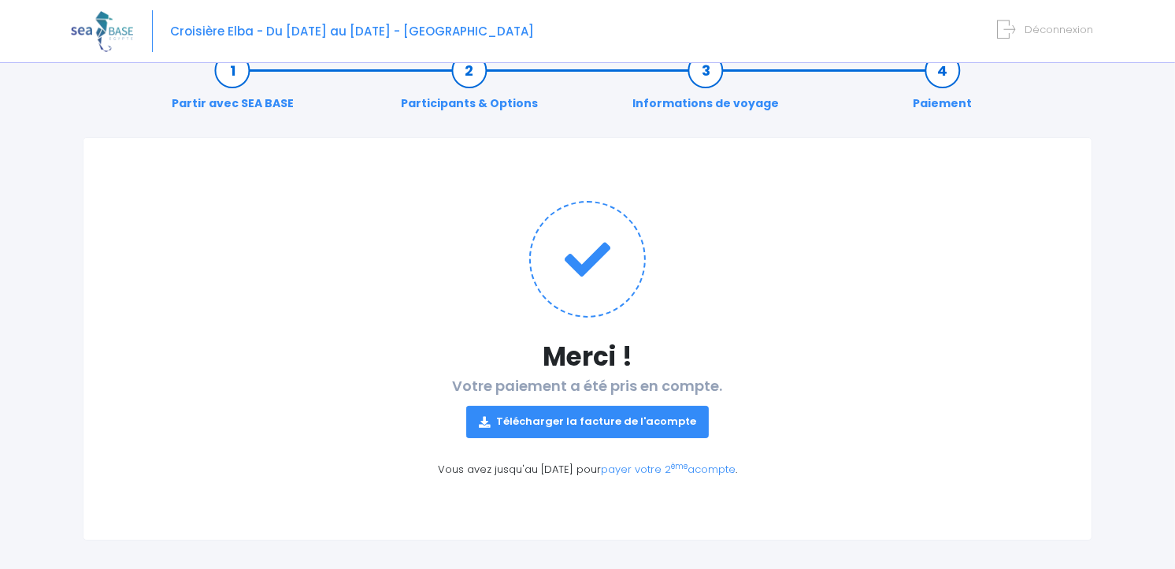
scroll to position [47, 0]
